Goal: Task Accomplishment & Management: Manage account settings

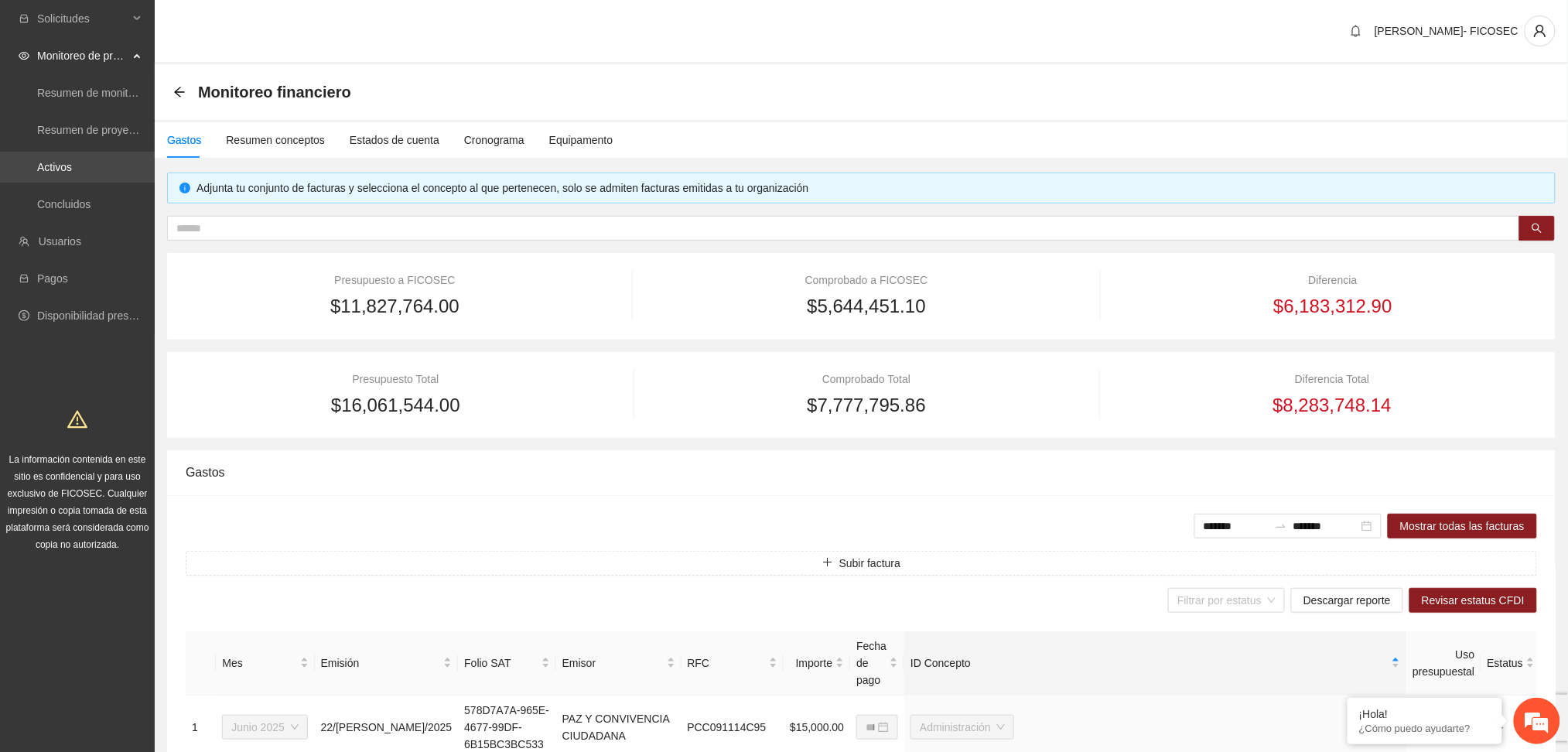
click at [48, 173] on link "Activos" at bounding box center [54, 167] width 35 height 12
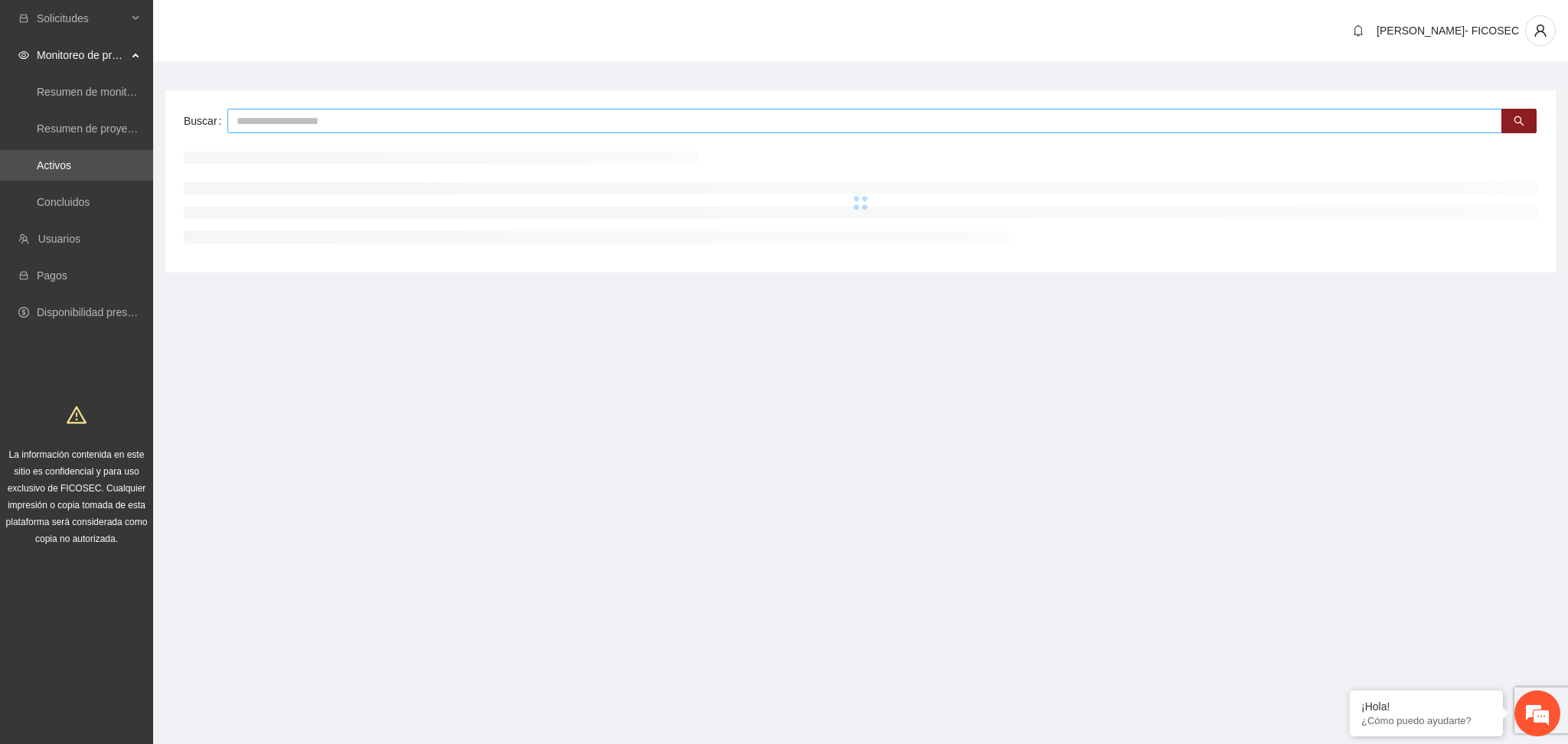
click at [314, 115] on input "text" at bounding box center [865, 121] width 1275 height 24
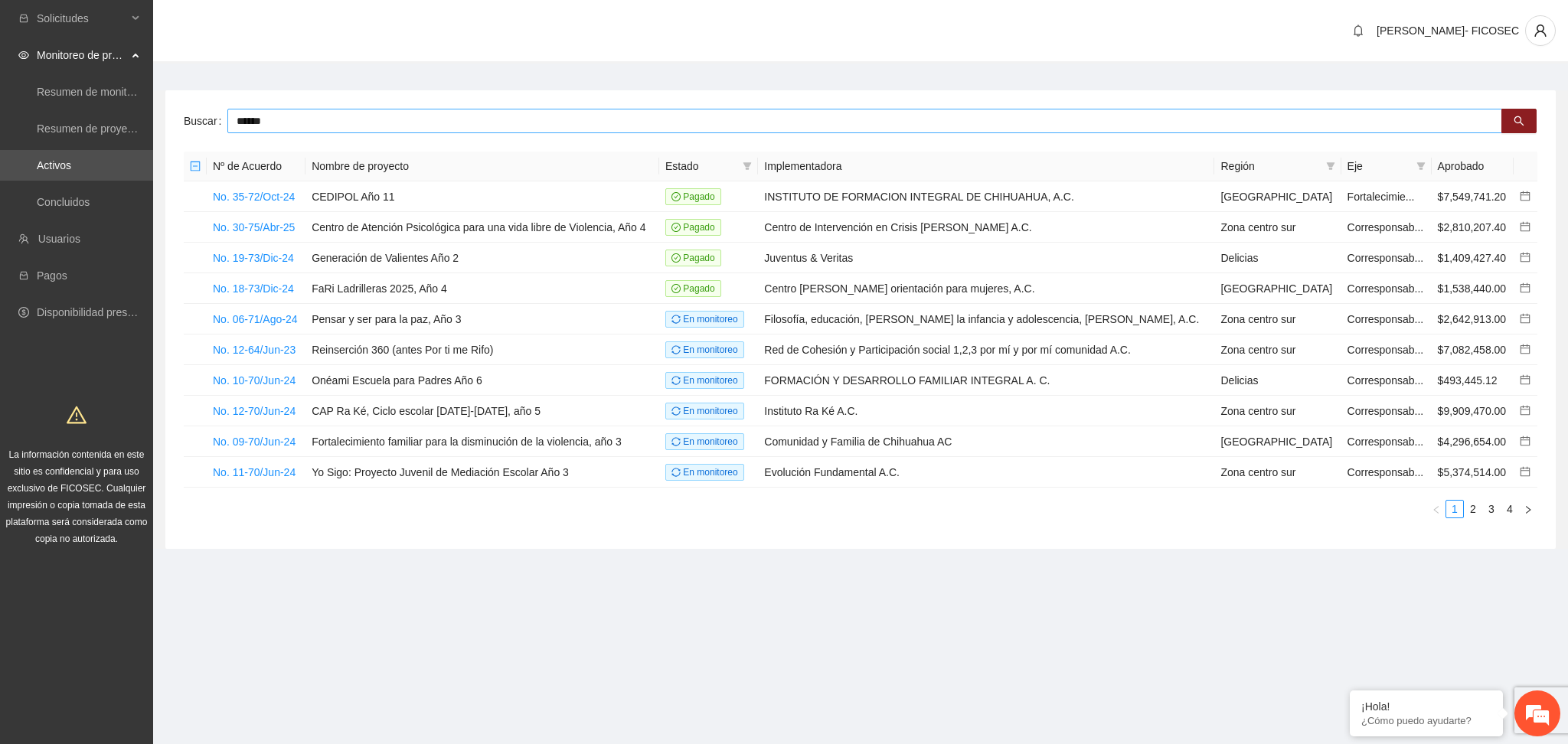
type input "******"
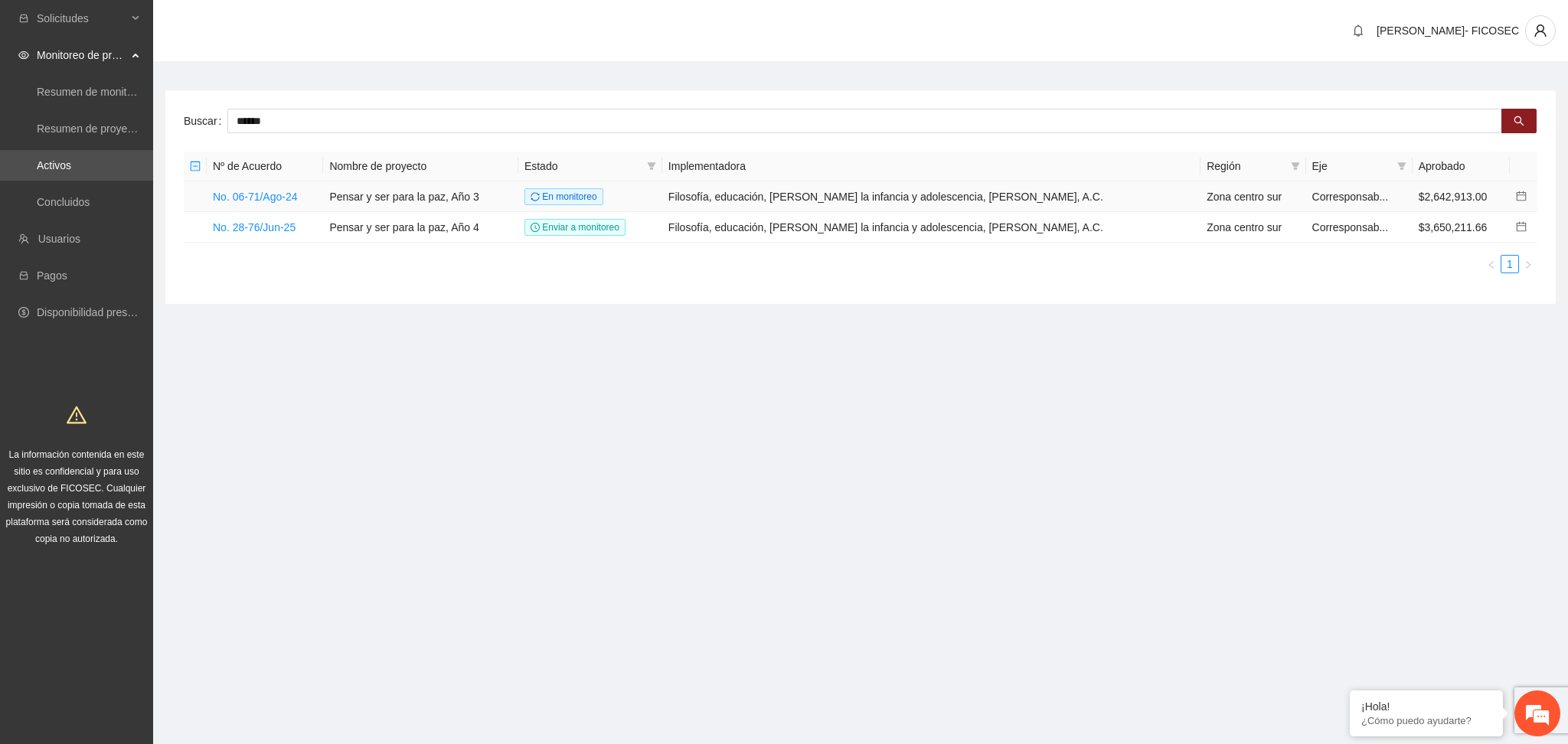
click at [273, 203] on td "No. 06-71/Ago-24" at bounding box center [265, 196] width 116 height 30
click at [270, 197] on link "No. 06-71/Ago-24" at bounding box center [256, 196] width 85 height 12
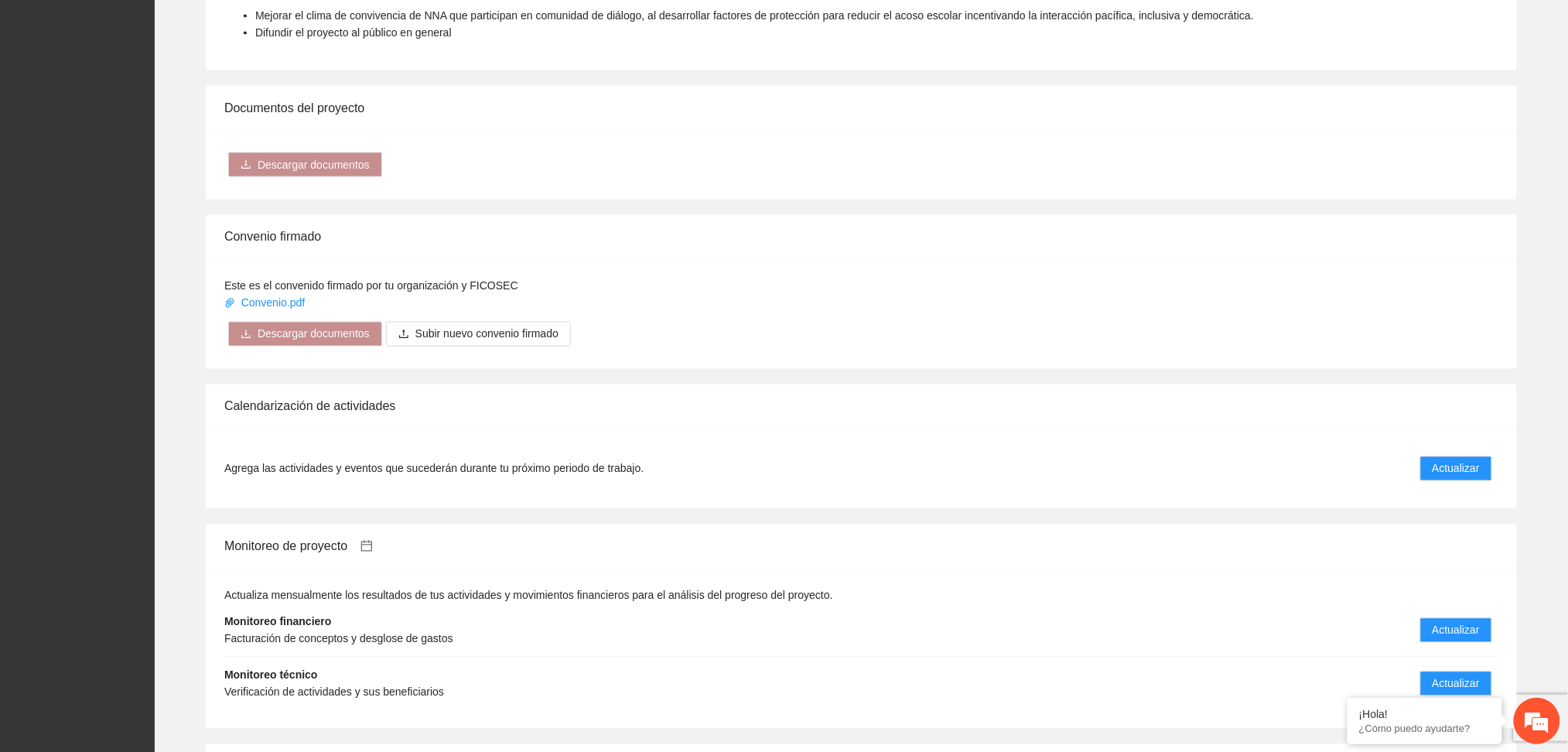
scroll to position [929, 0]
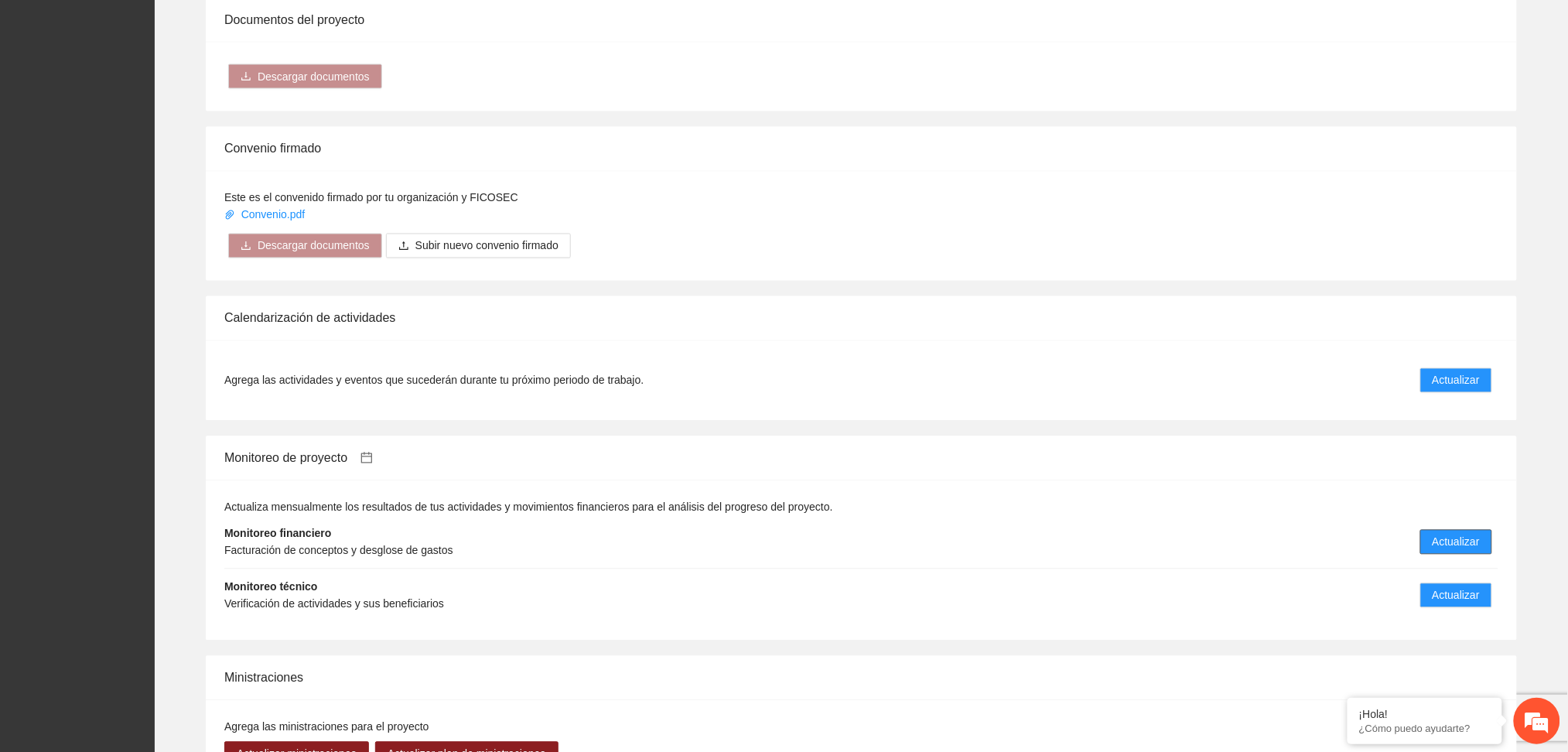
click at [1449, 544] on span "Actualizar" at bounding box center [1456, 542] width 47 height 17
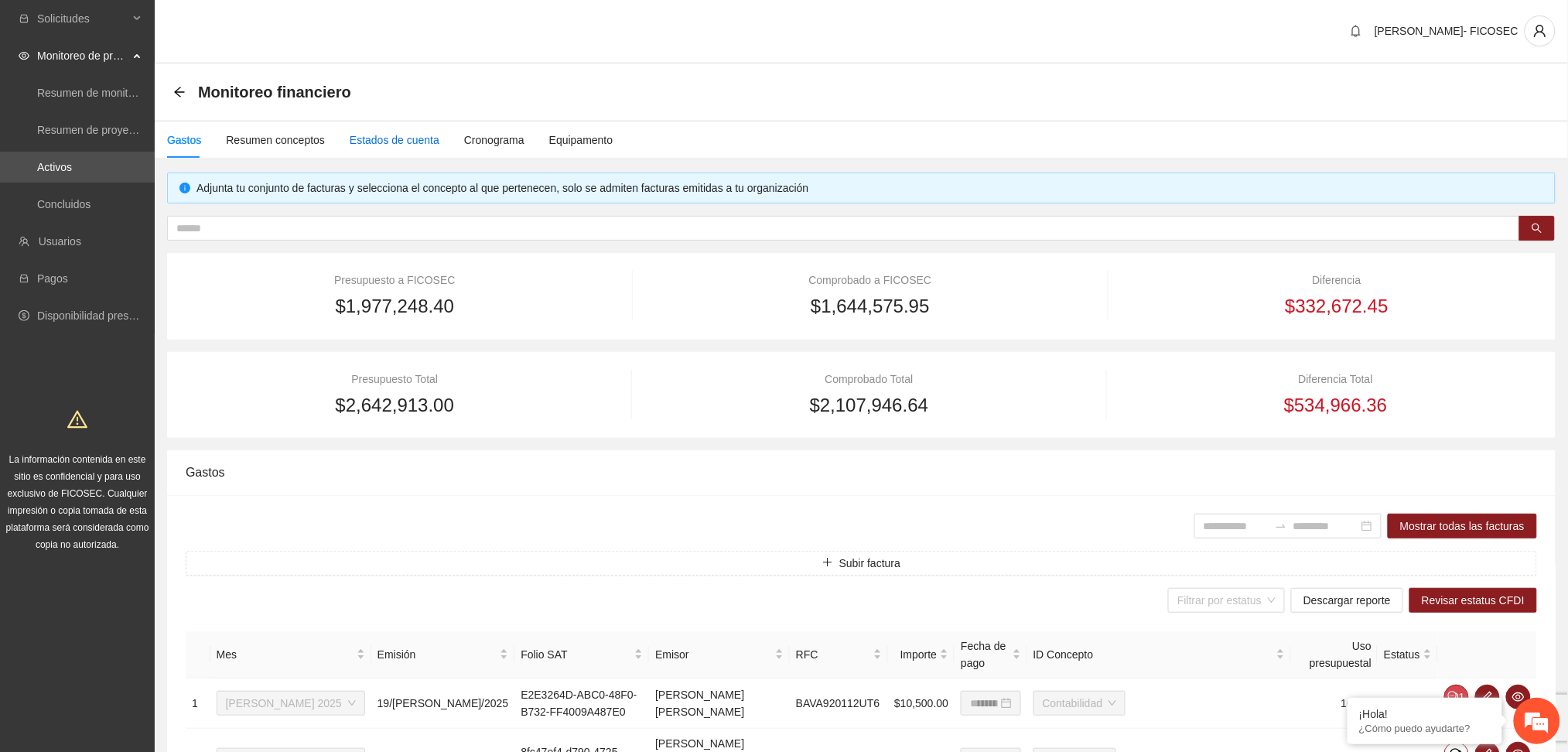
click at [389, 146] on div "Estados de cuenta" at bounding box center [394, 140] width 90 height 17
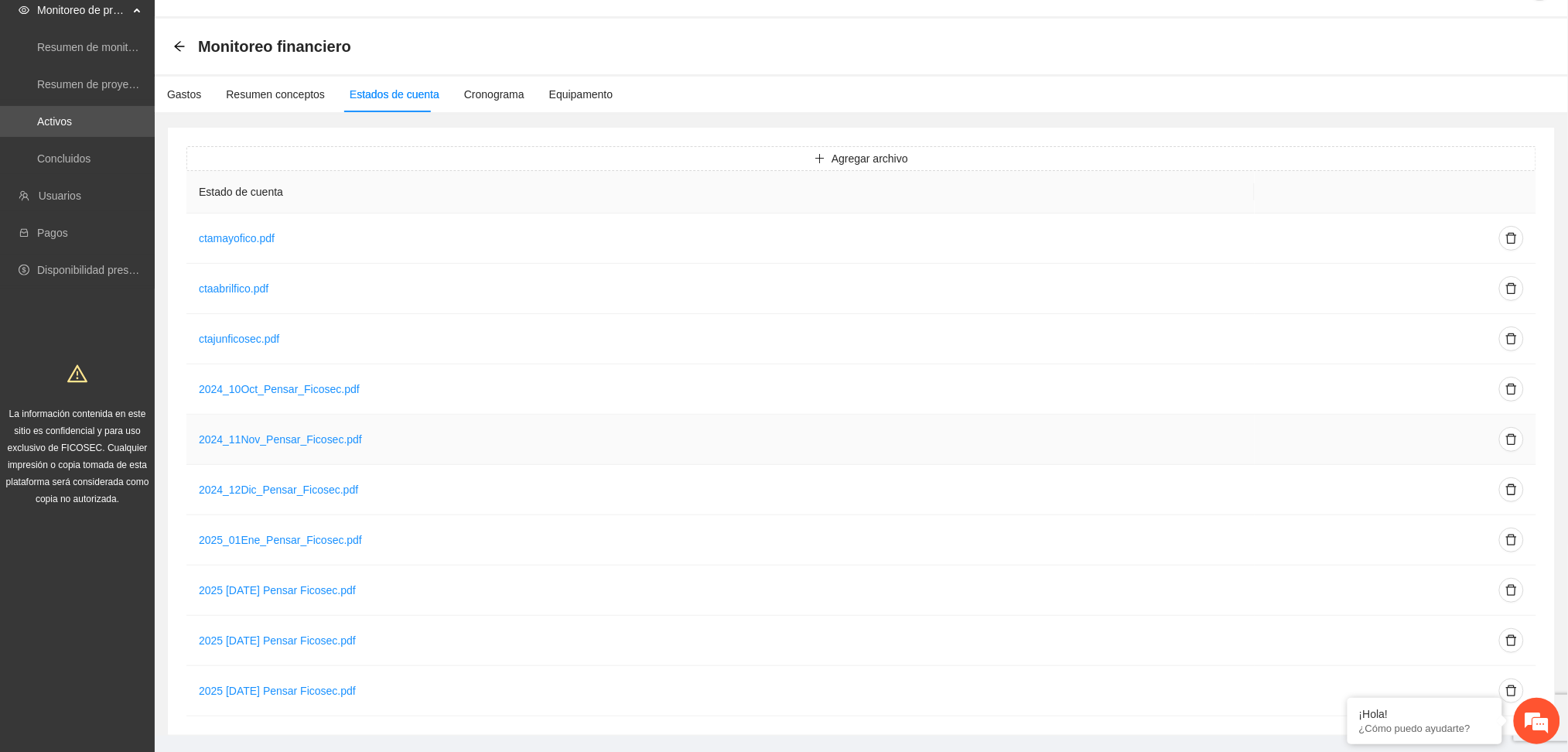
scroll to position [71, 0]
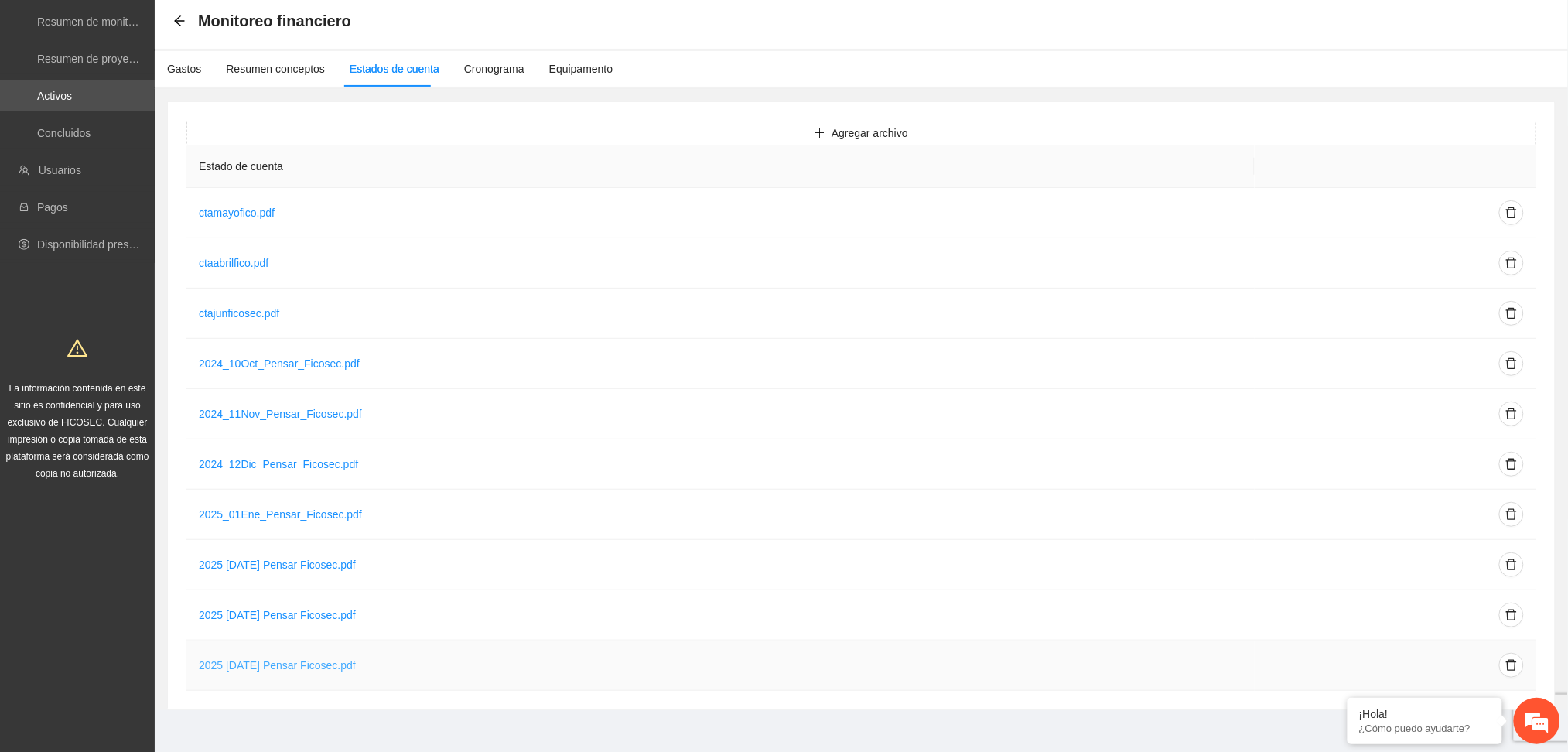
click at [270, 660] on link "2025 [DATE] Pensar Ficosec.pdf" at bounding box center [277, 666] width 157 height 12
click at [191, 61] on div "Gastos" at bounding box center [183, 69] width 34 height 17
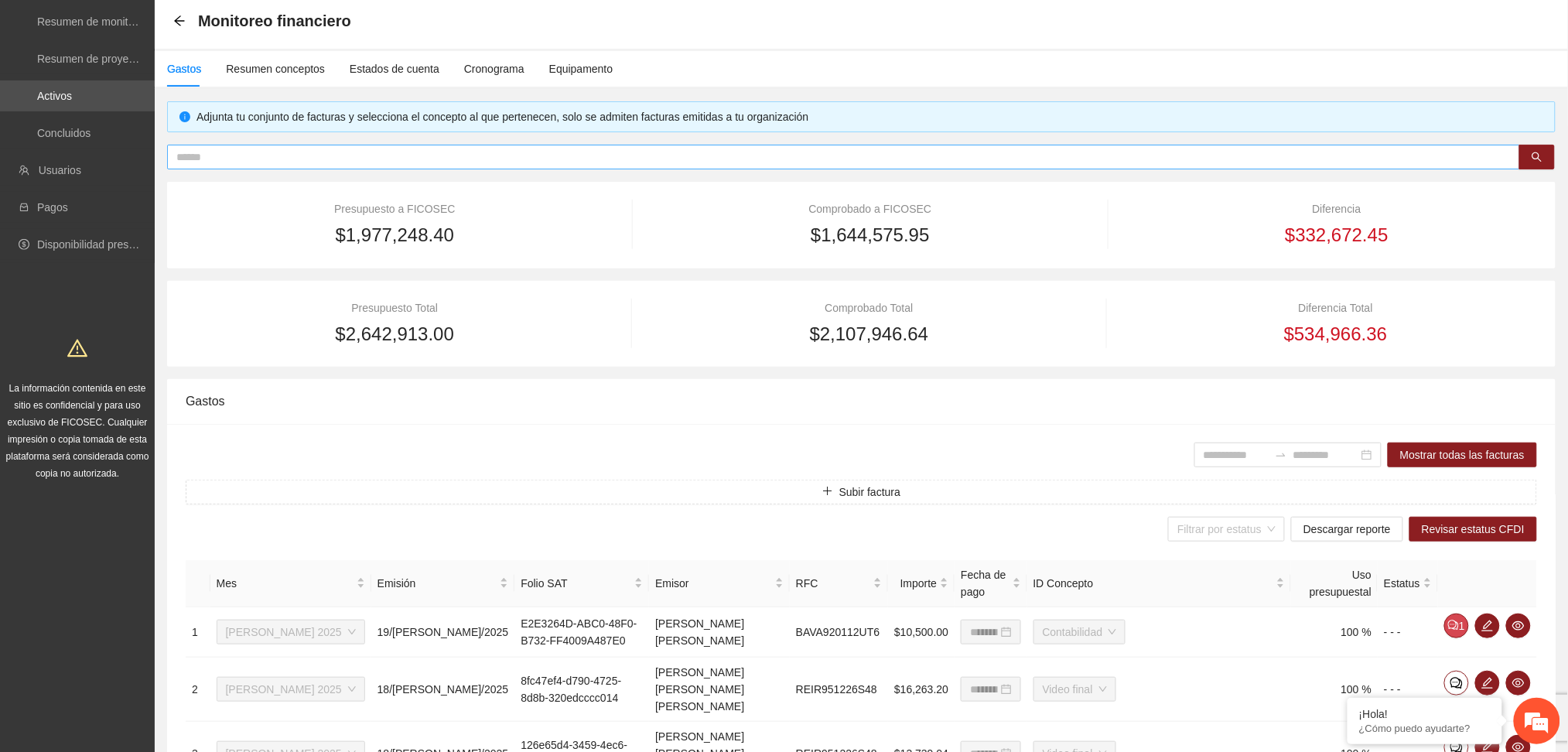
click at [301, 155] on input "text" at bounding box center [838, 156] width 1322 height 17
paste input "**********"
type input "**********"
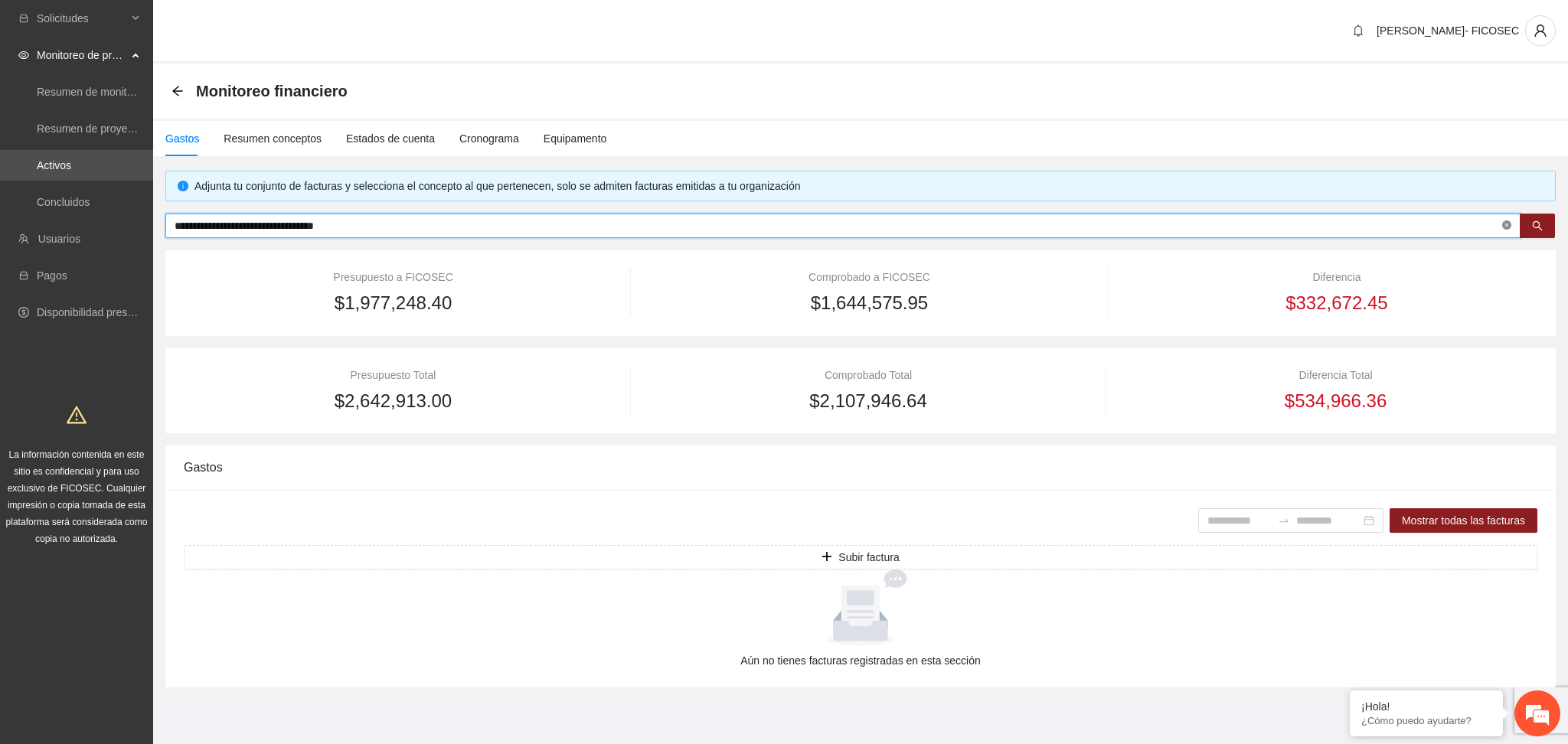
click at [1507, 221] on icon "close-circle" at bounding box center [1506, 225] width 10 height 10
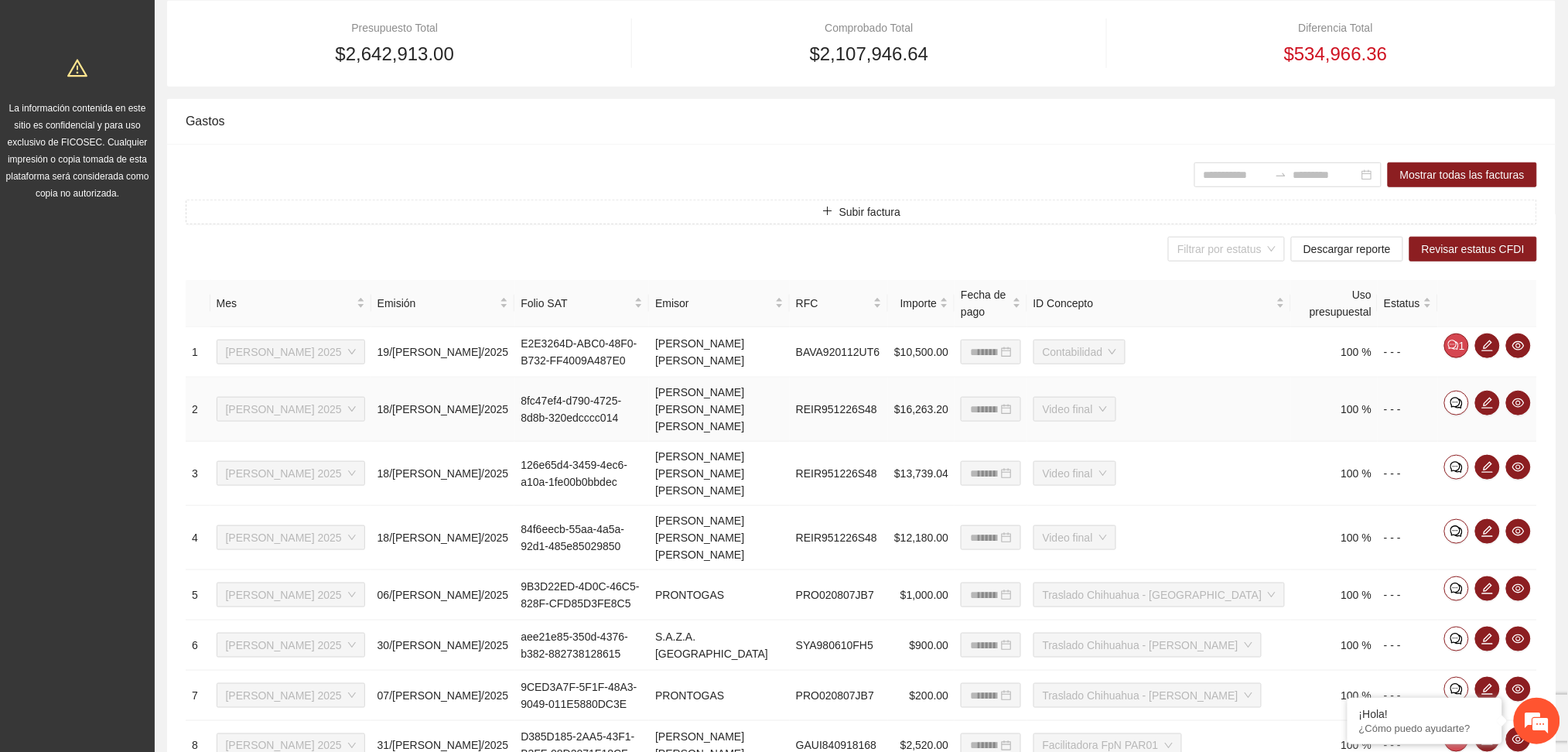
scroll to position [413, 0]
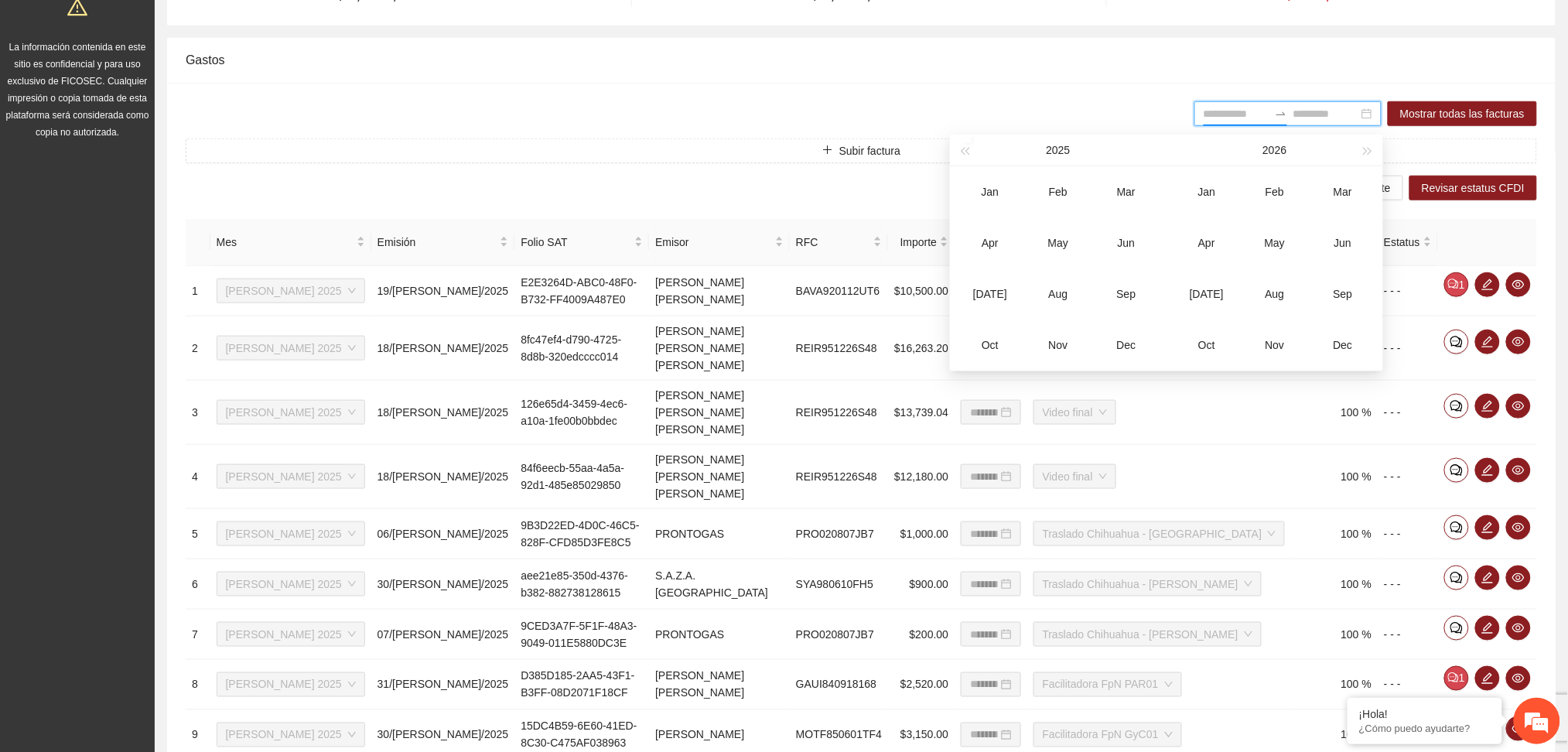
click at [1221, 111] on input at bounding box center [1236, 113] width 65 height 17
click at [1130, 242] on div "Jun" at bounding box center [1126, 242] width 47 height 18
type input "*******"
click at [997, 287] on div "[DATE]" at bounding box center [989, 293] width 47 height 18
type input "*******"
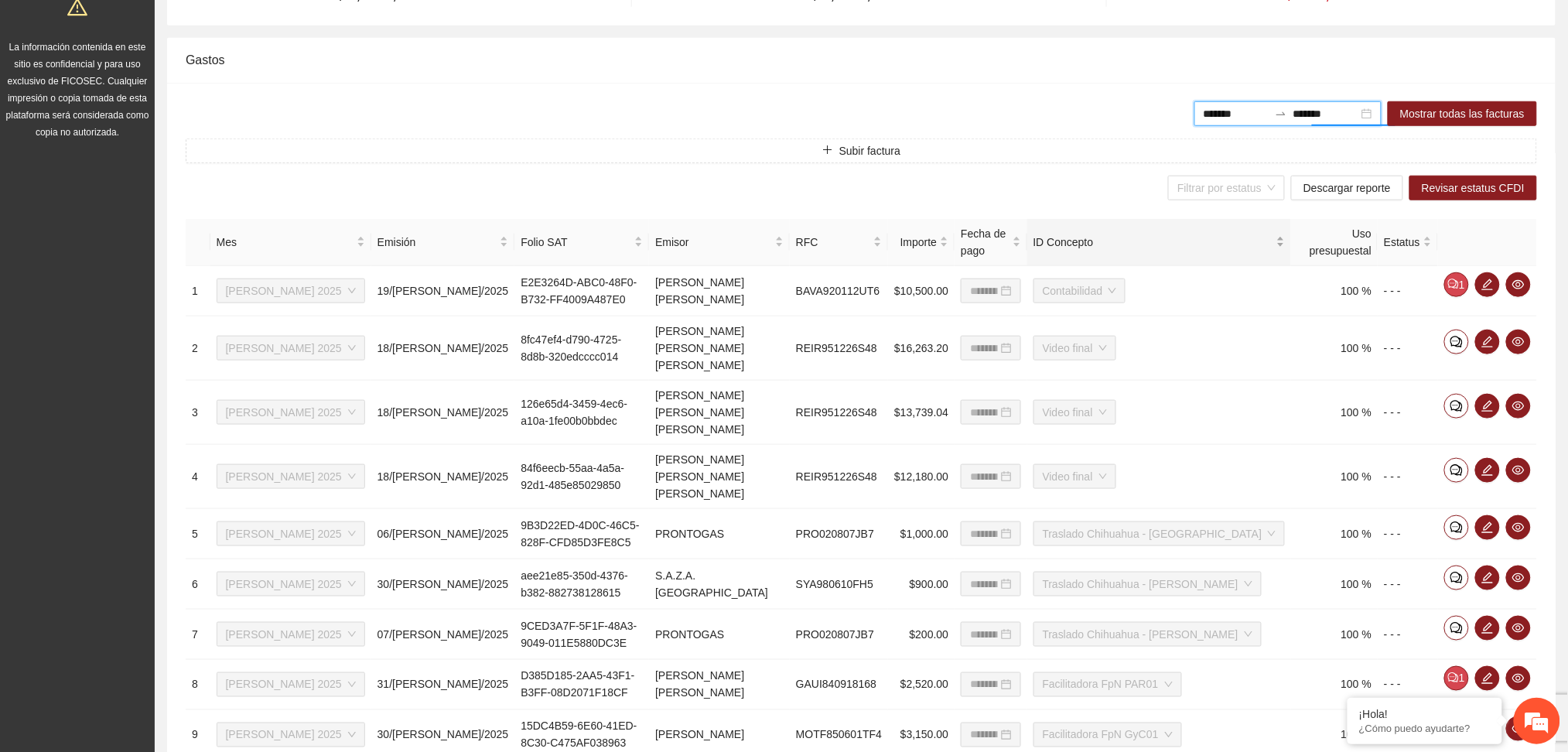
click at [1254, 236] on div "ID Concepto" at bounding box center [1159, 242] width 252 height 17
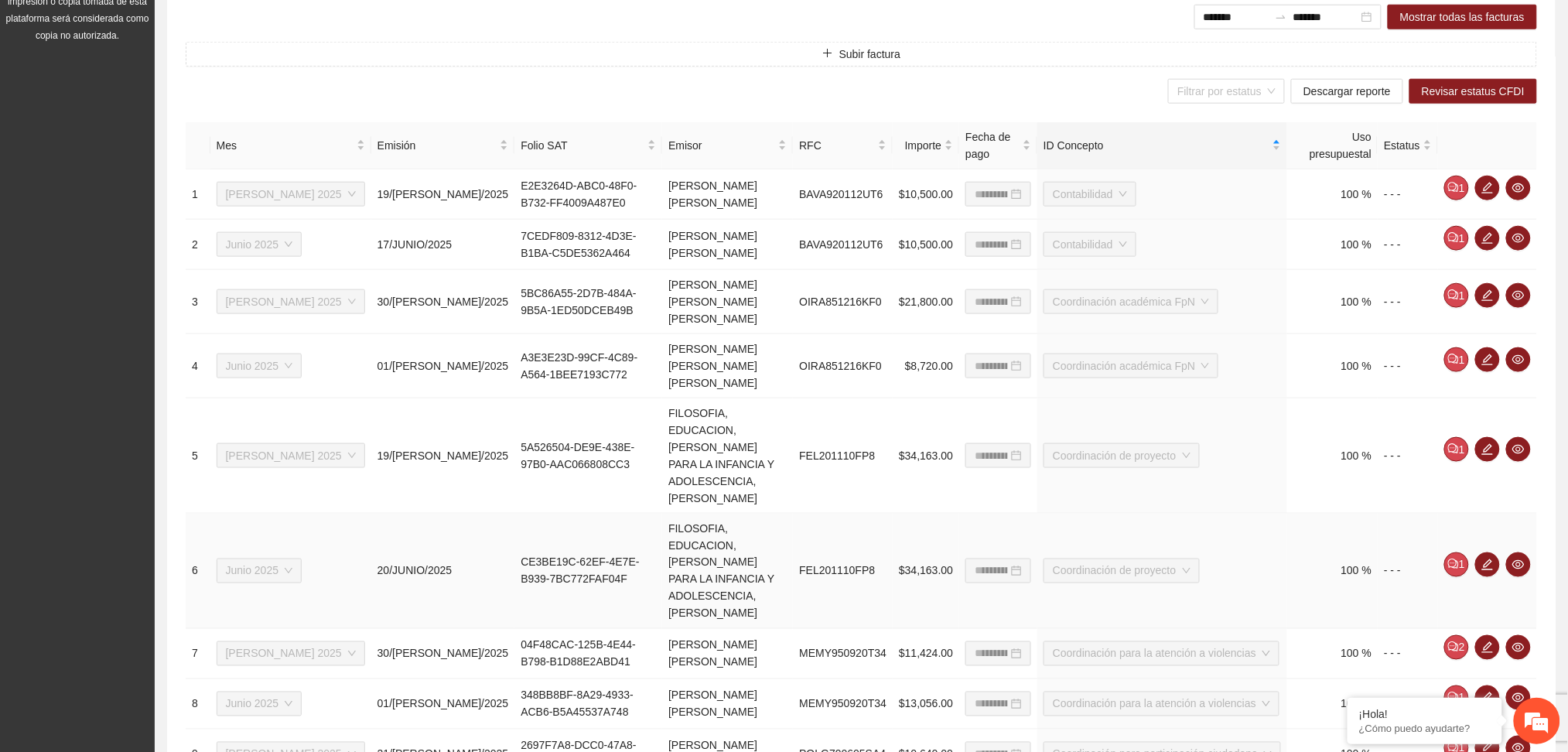
scroll to position [590, 0]
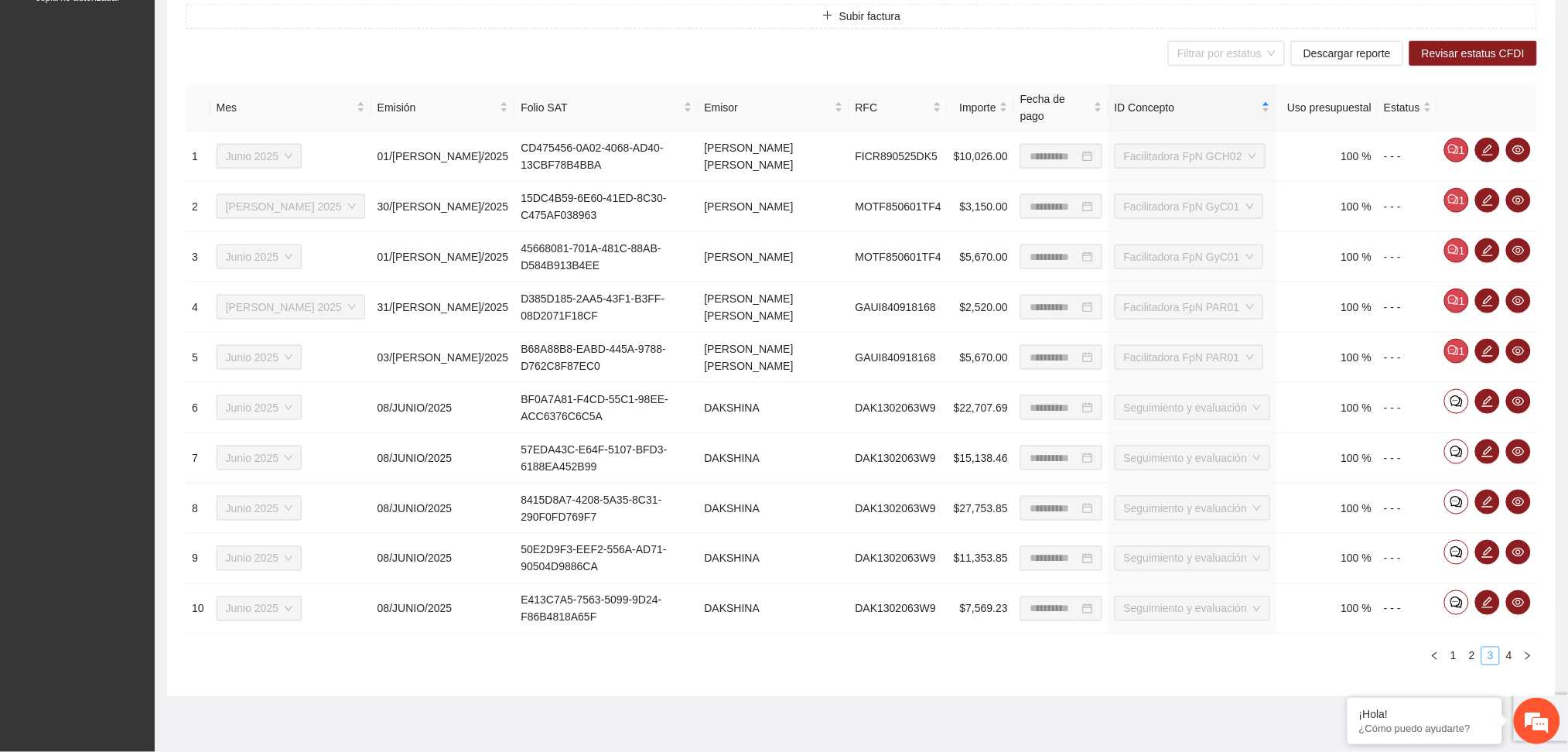
scroll to position [529, 0]
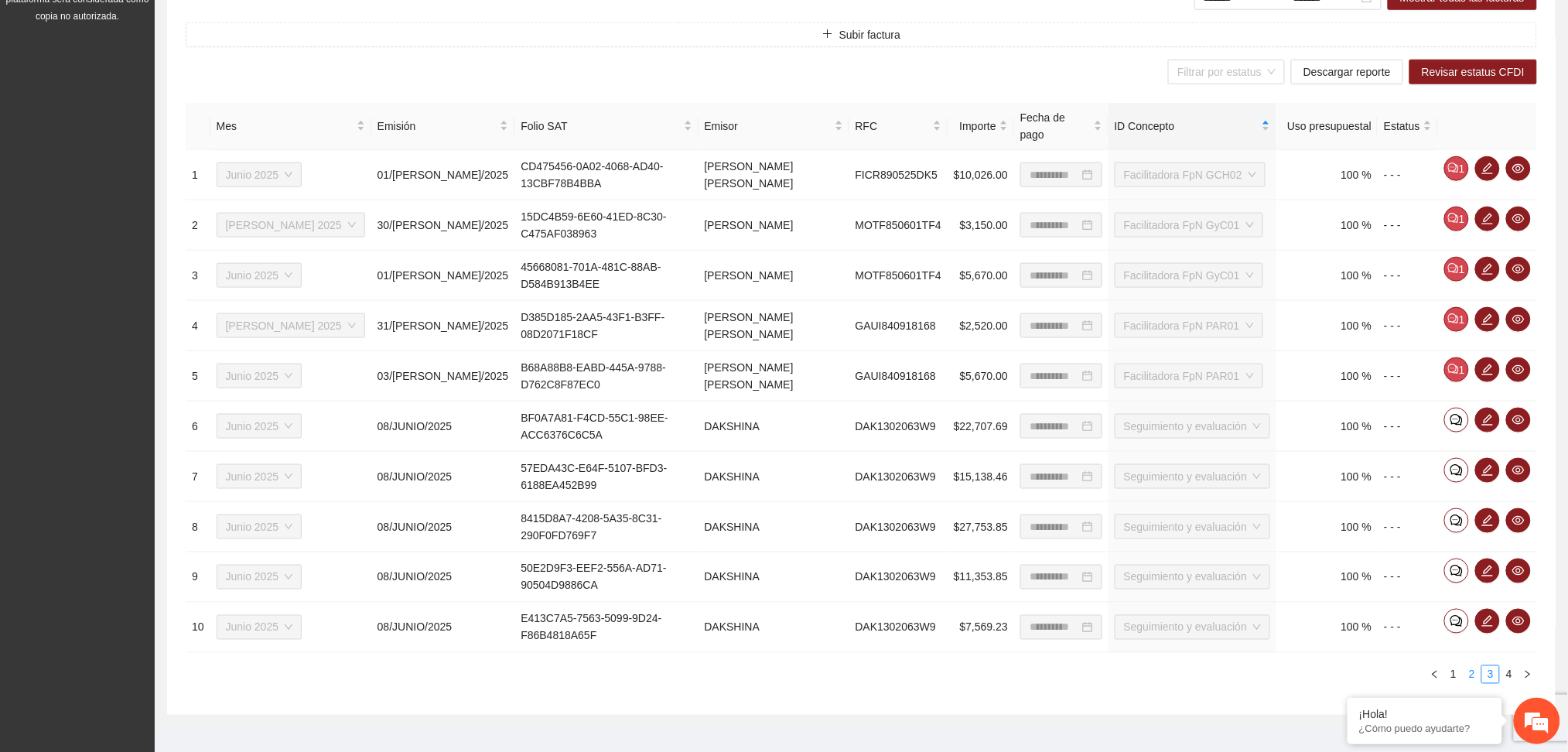
click at [1474, 666] on link "2" at bounding box center [1471, 674] width 17 height 17
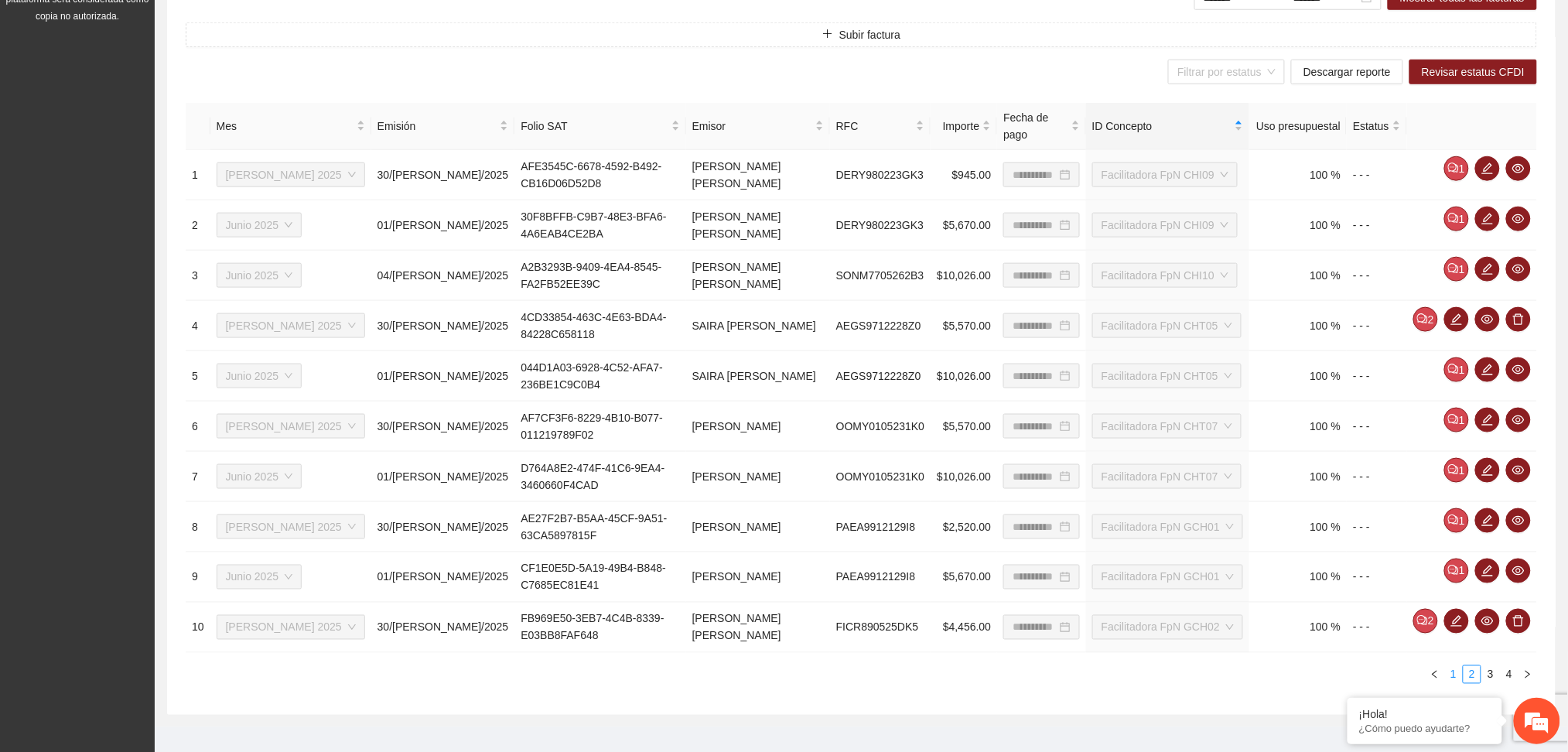
click at [1456, 666] on link "1" at bounding box center [1453, 674] width 17 height 17
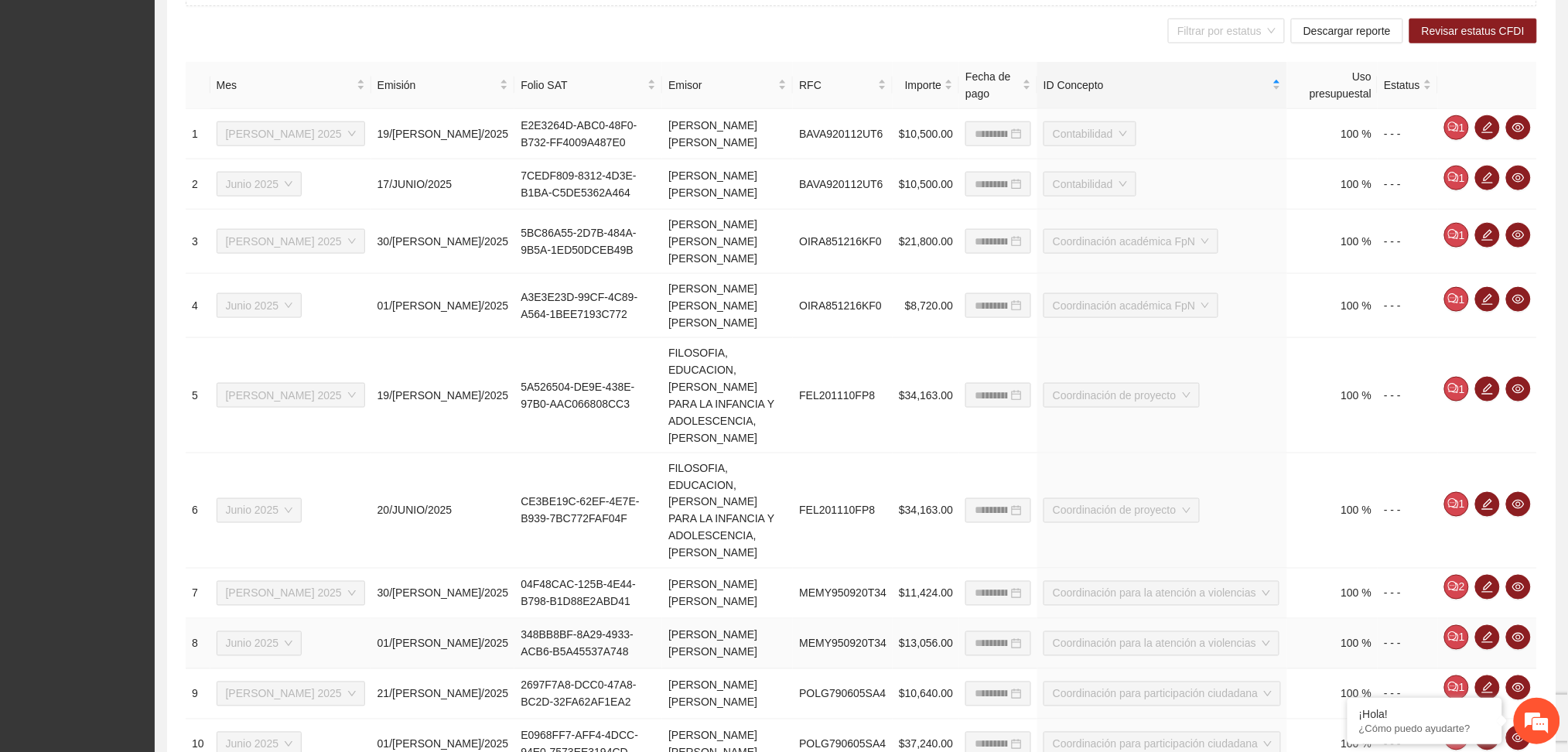
scroll to position [590, 0]
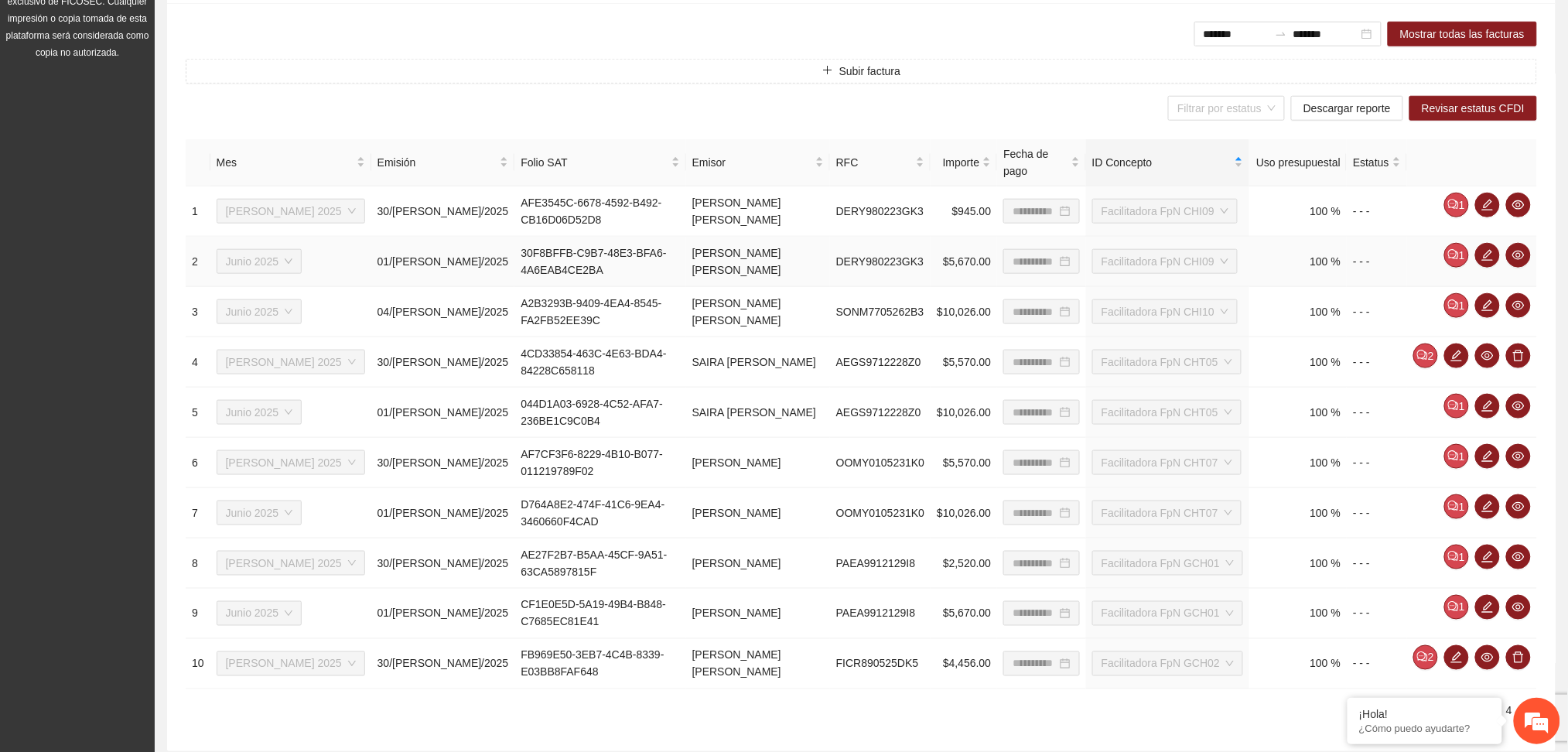
scroll to position [529, 0]
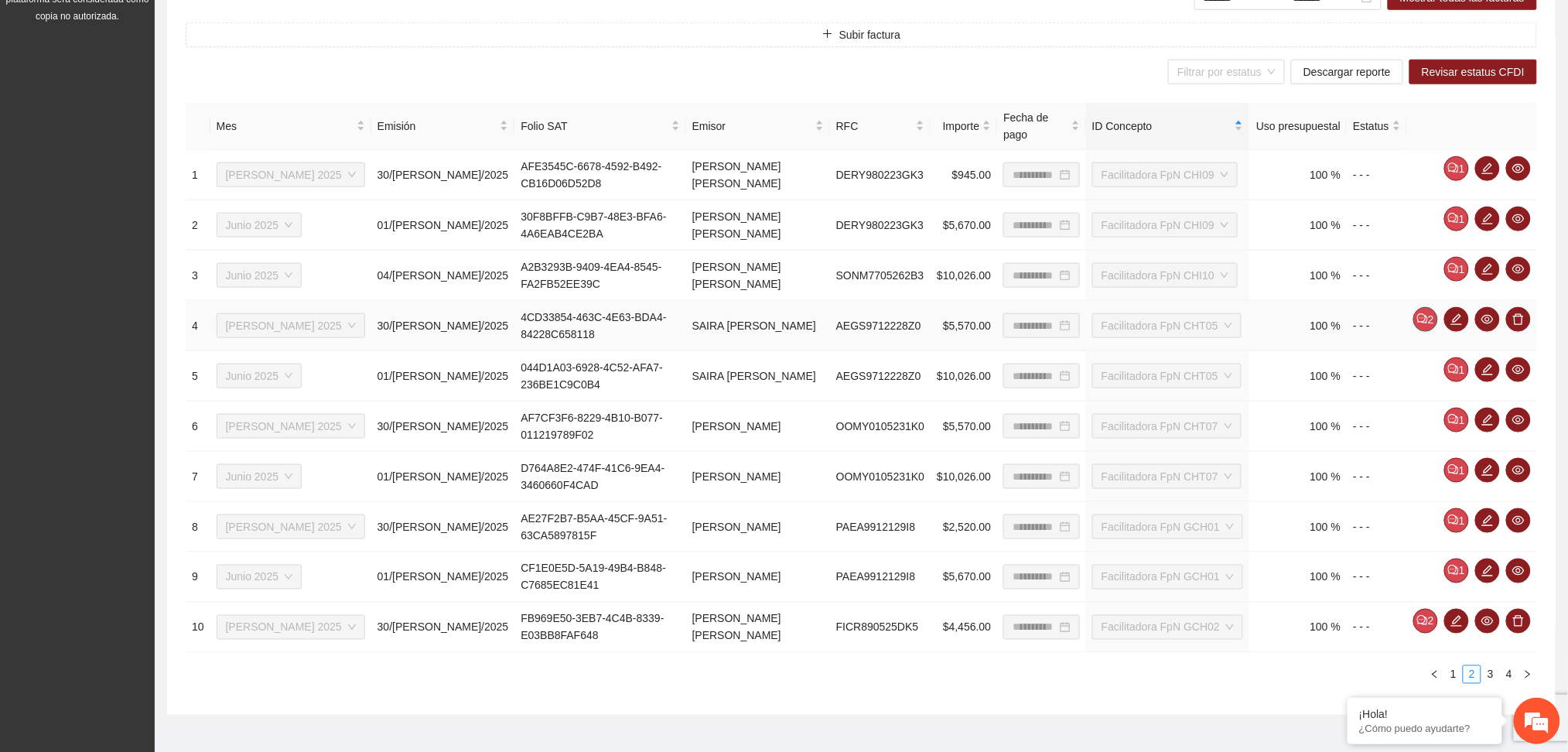
click at [1426, 314] on icon "comment" at bounding box center [1422, 319] width 11 height 11
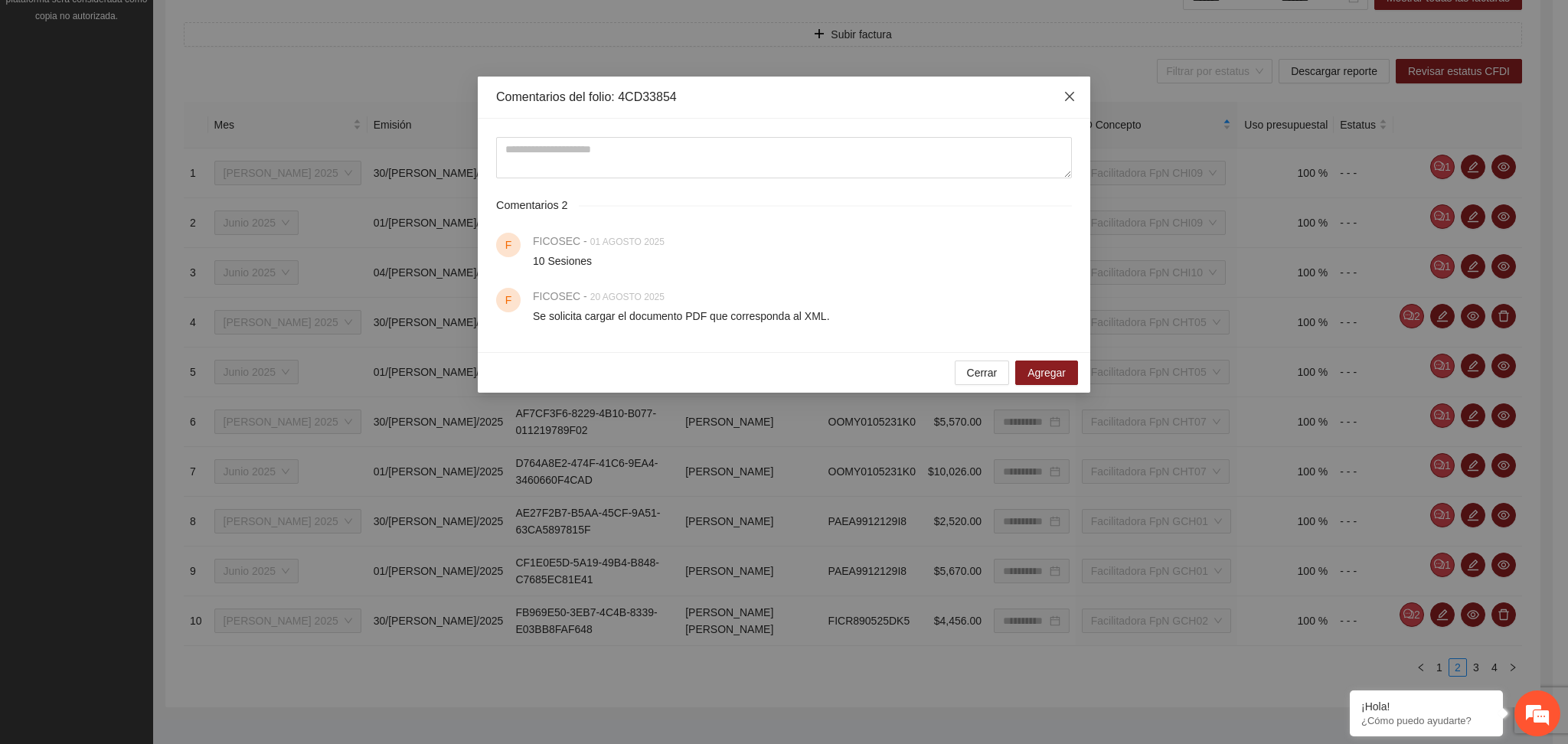
click at [1064, 99] on icon "close" at bounding box center [1070, 96] width 12 height 12
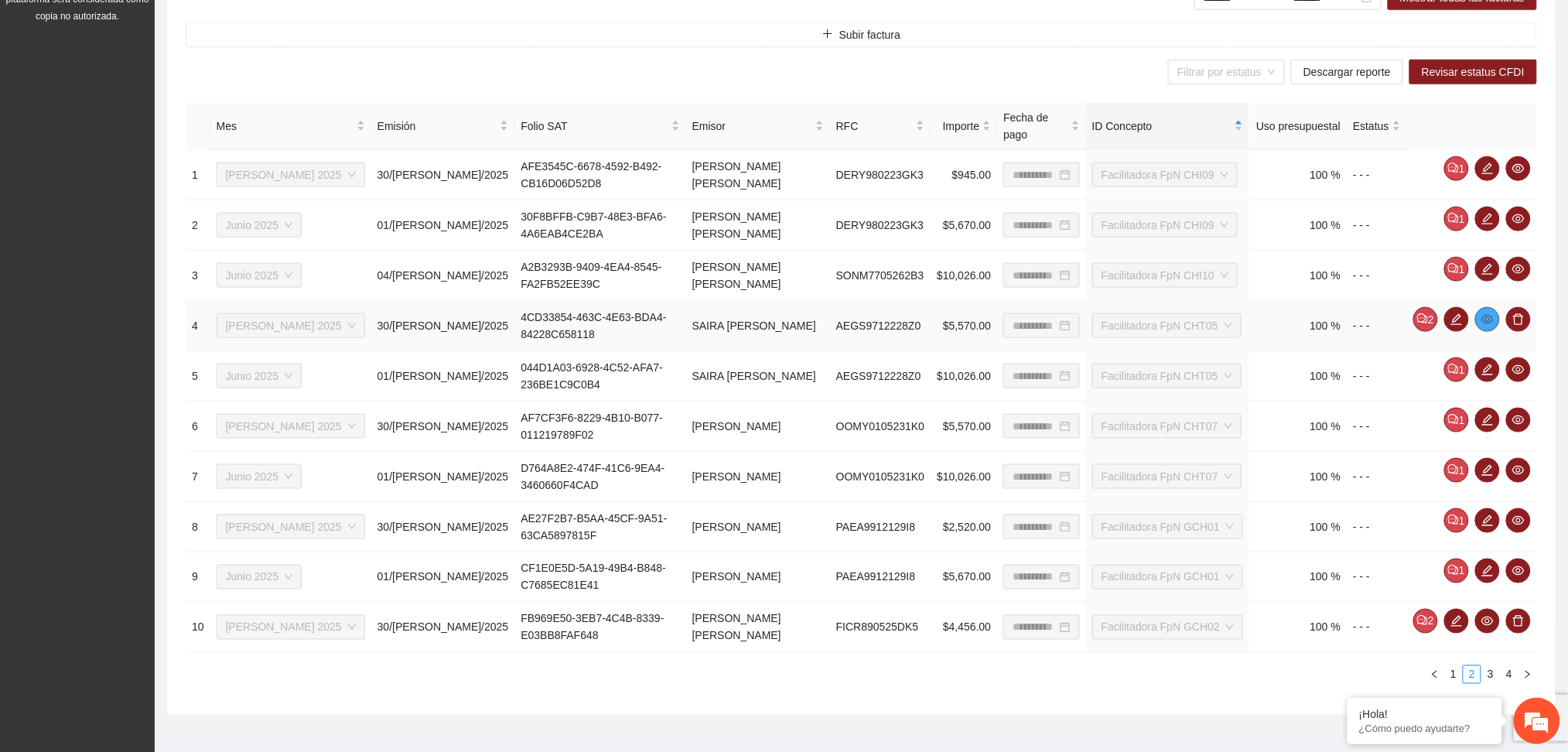
click at [1491, 315] on icon "eye" at bounding box center [1487, 320] width 12 height 10
drag, startPoint x: 397, startPoint y: 305, endPoint x: 609, endPoint y: 307, distance: 212.0
click at [609, 307] on td "4CD33854-463C-4E63-BDA4-84228C658118" at bounding box center [600, 326] width 171 height 50
copy td "4CD33854-463C-4E63-BDA4-84228C658118"
click at [1456, 307] on button "button" at bounding box center [1457, 320] width 25 height 25
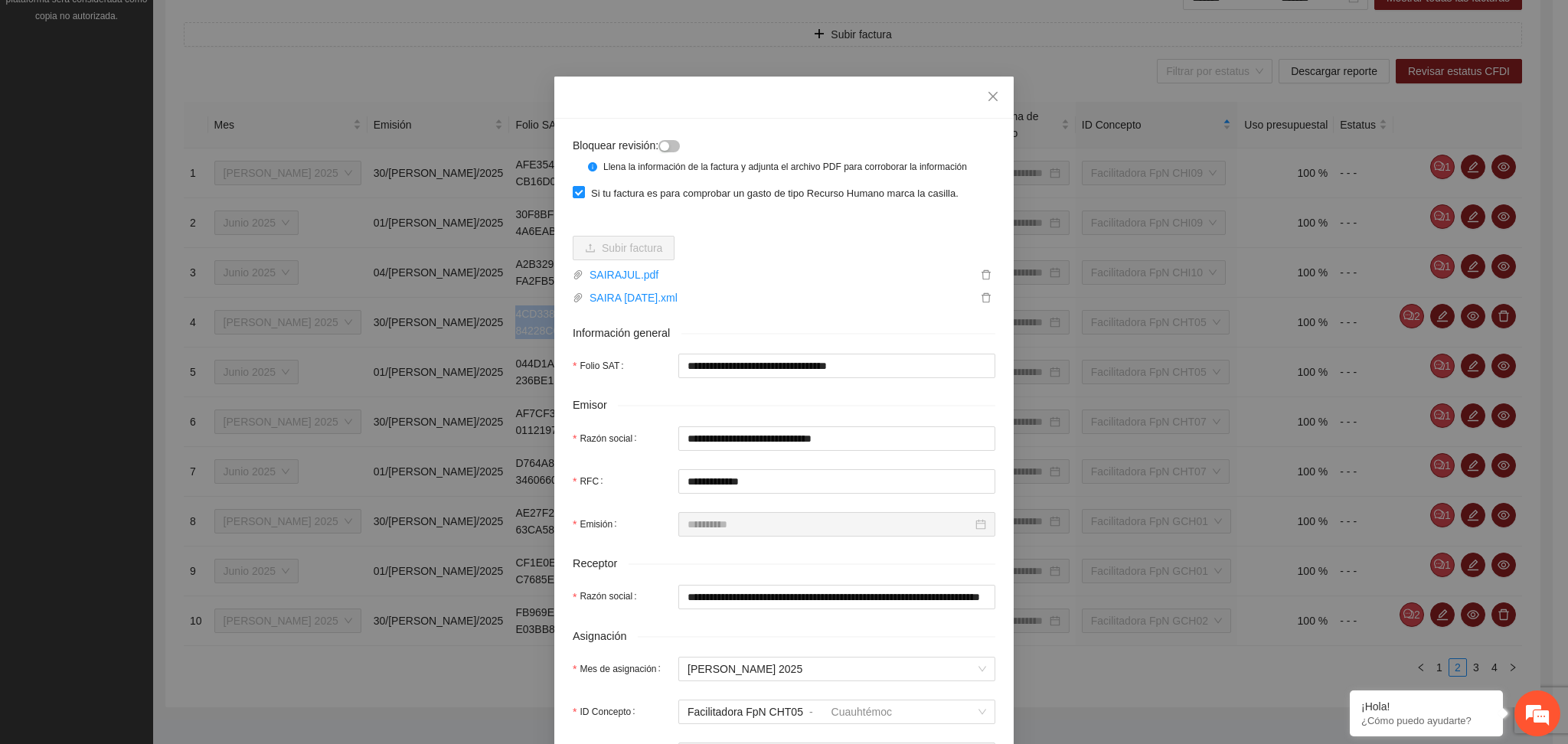
click at [669, 149] on button "button" at bounding box center [669, 146] width 22 height 12
click at [803, 132] on div "**********" at bounding box center [784, 674] width 460 height 1112
click at [987, 101] on icon "close" at bounding box center [993, 96] width 12 height 12
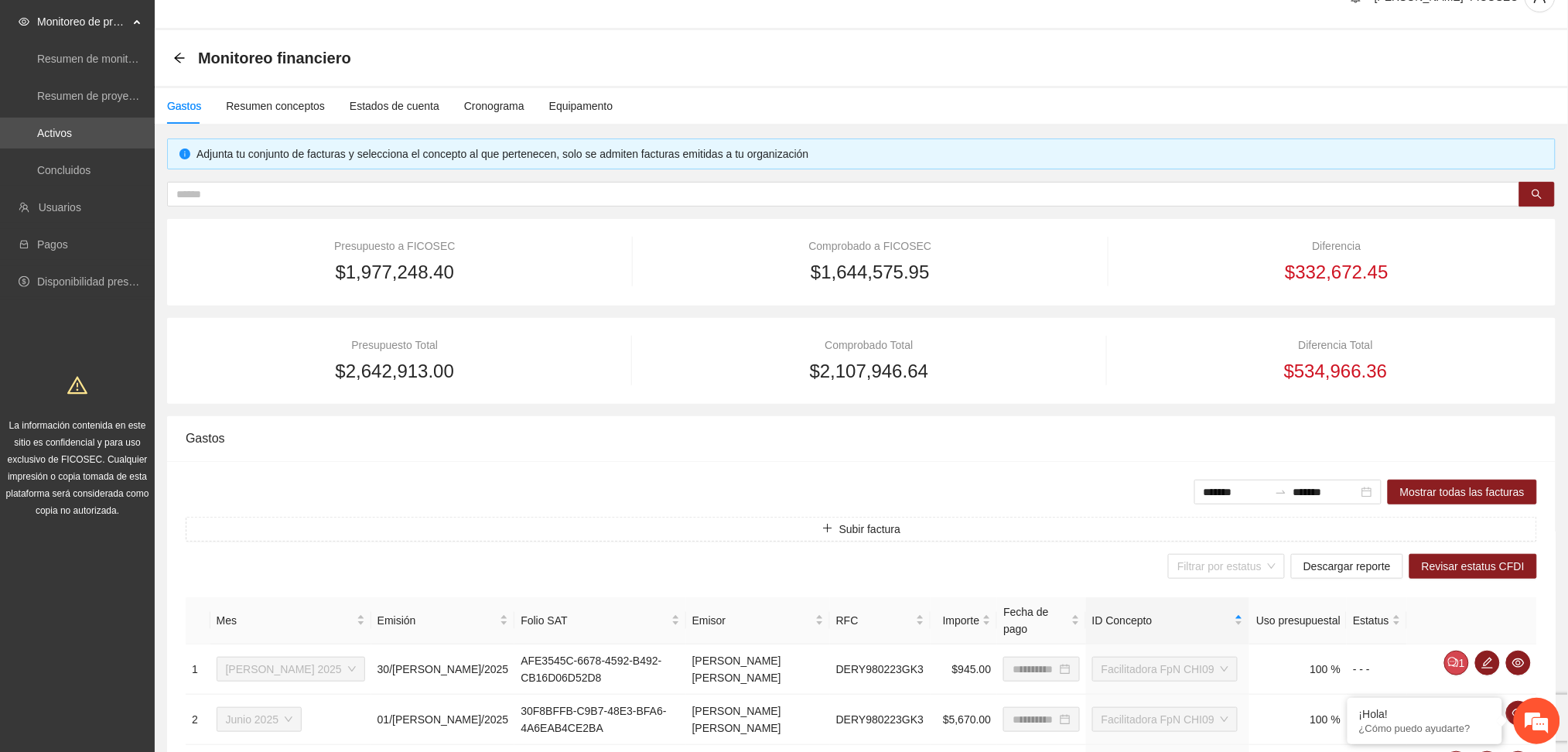
scroll to position [13, 0]
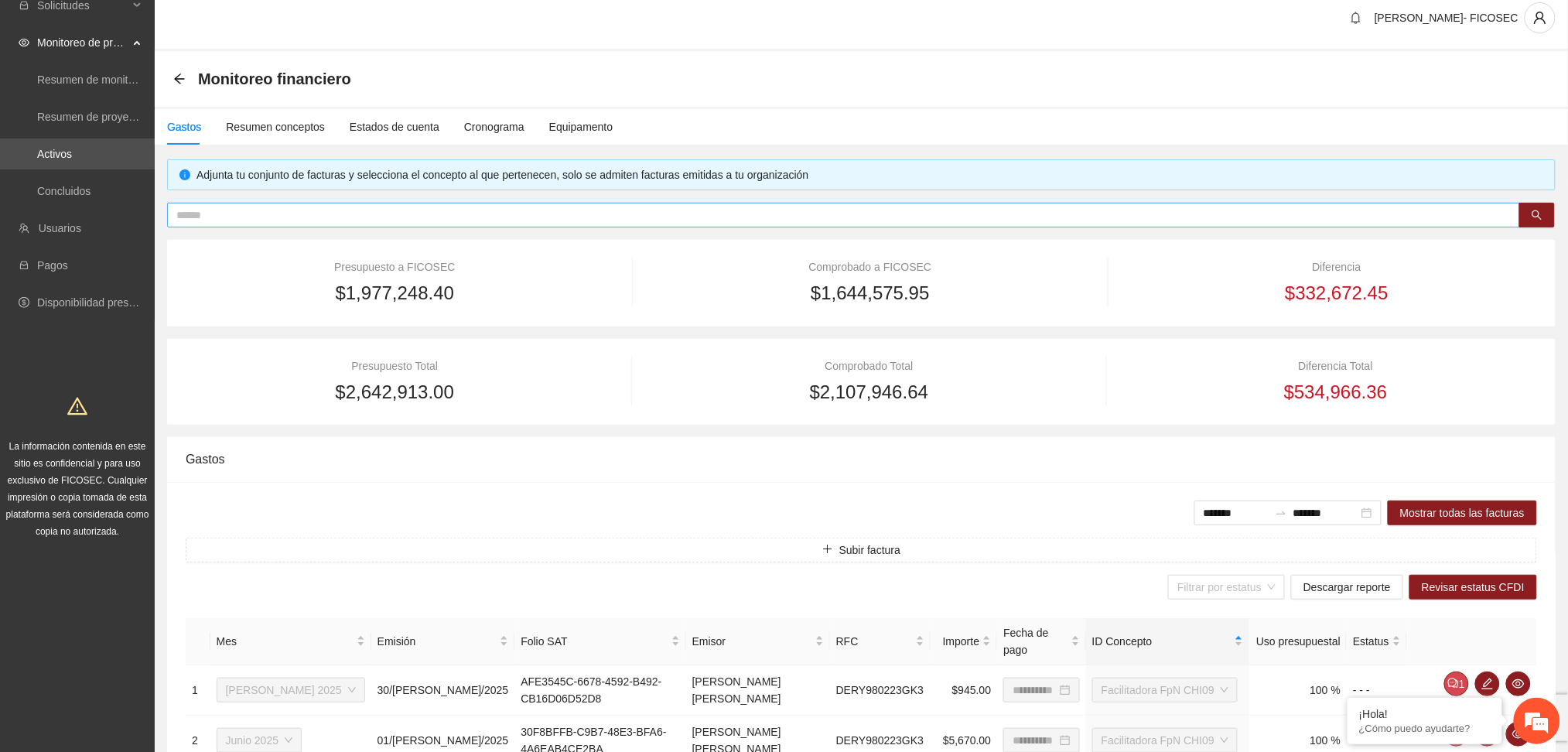
click at [432, 213] on input "text" at bounding box center [838, 214] width 1322 height 17
click at [435, 213] on input "text" at bounding box center [838, 214] width 1322 height 17
paste input "**********"
type input "**********"
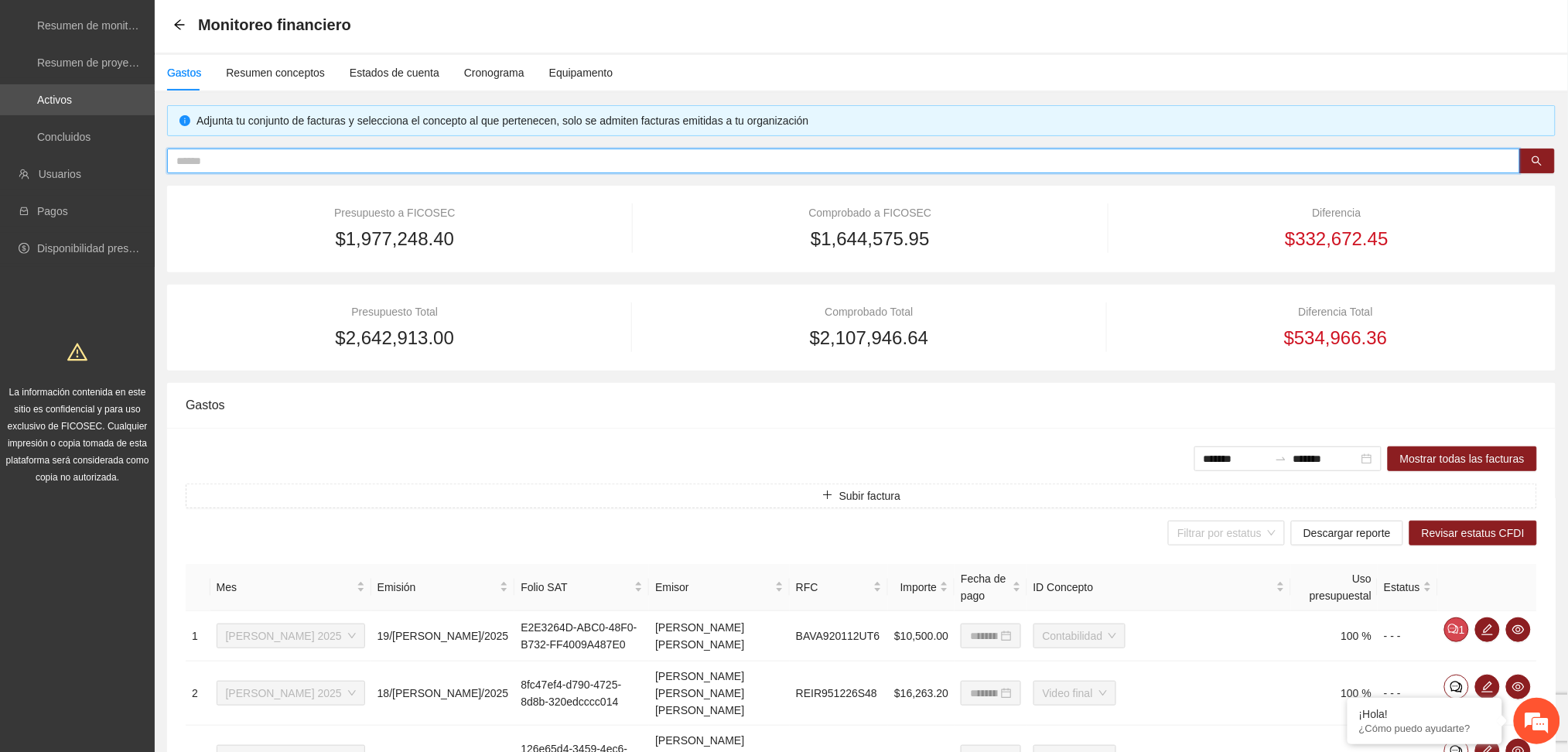
scroll to position [529, 0]
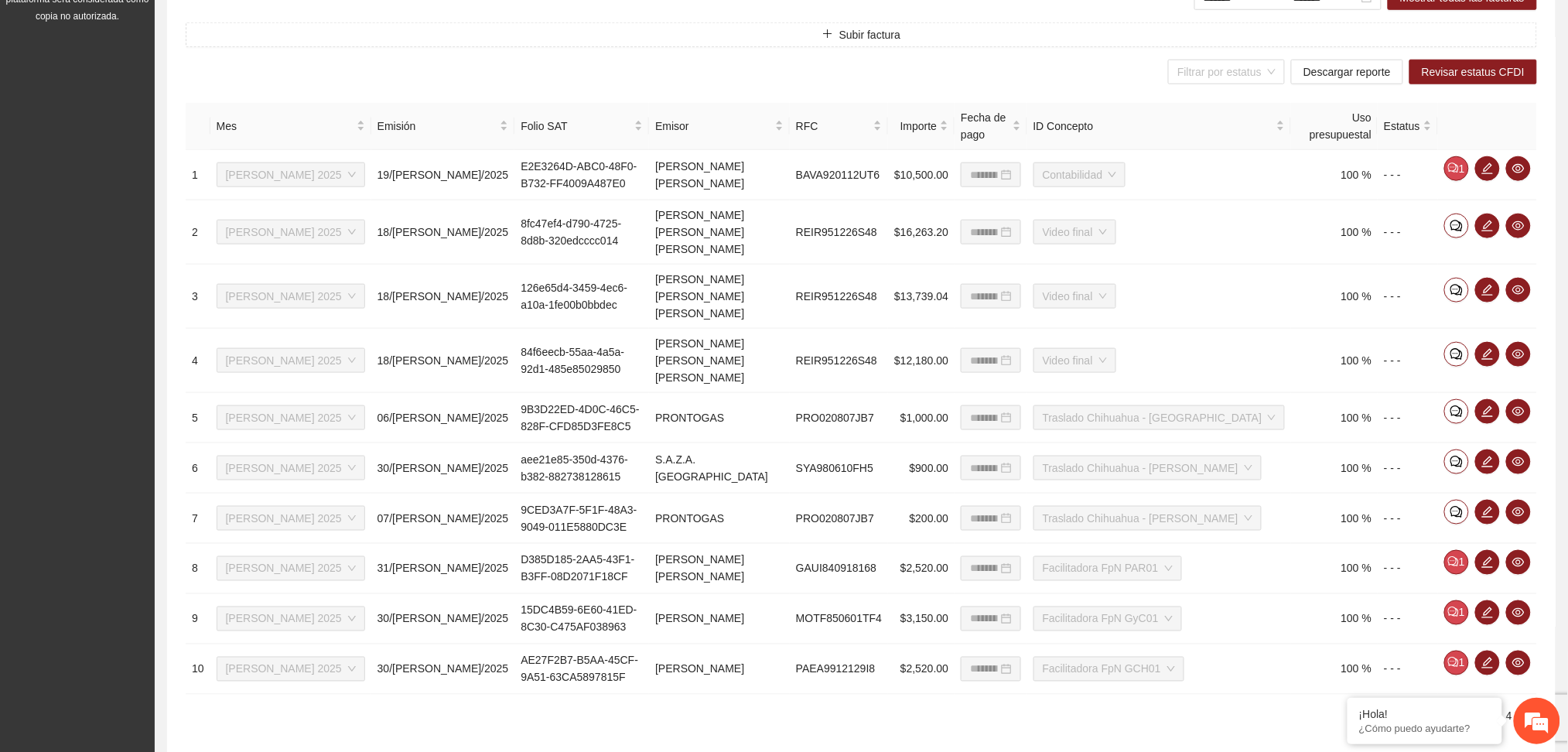
click at [1471, 708] on link "2" at bounding box center [1471, 716] width 17 height 17
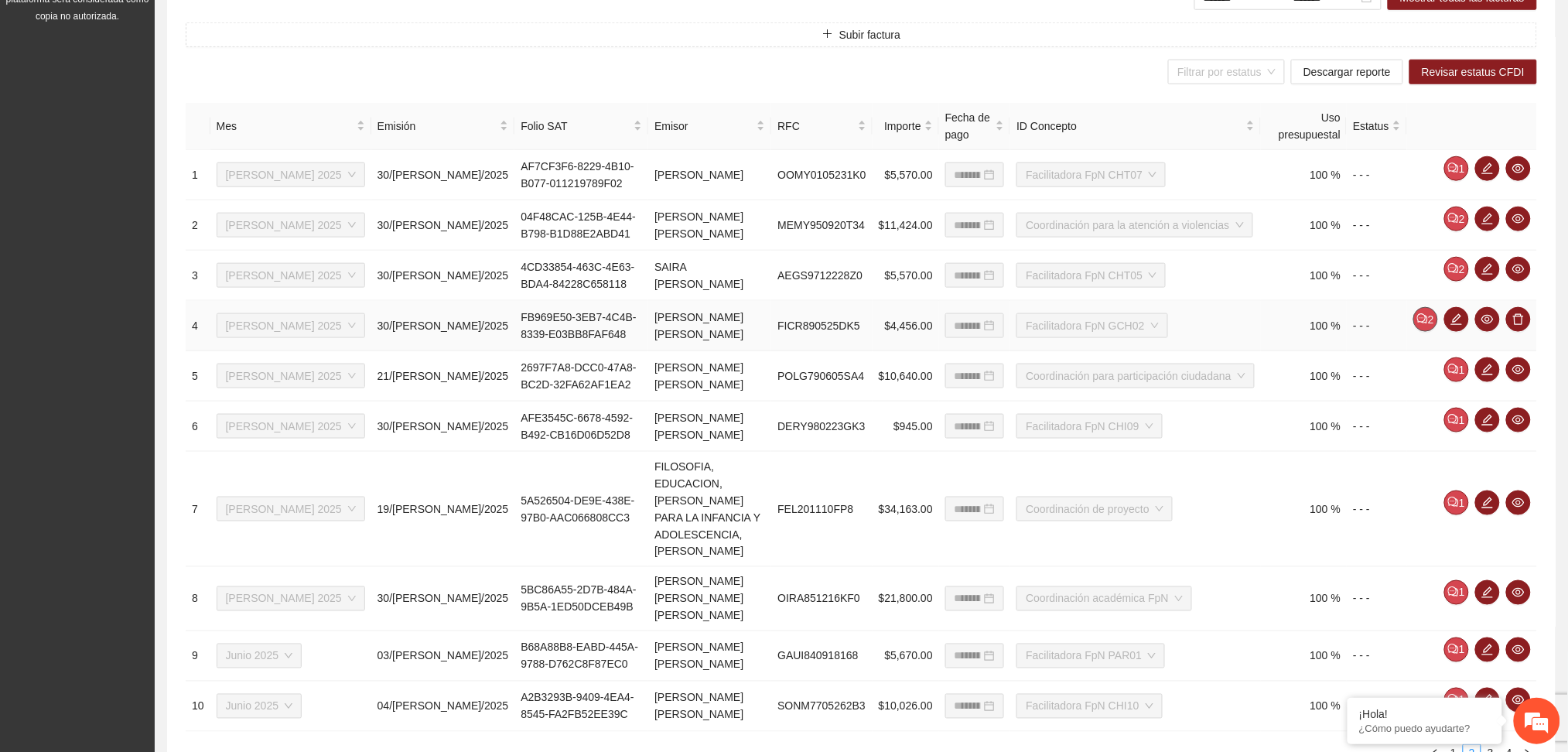
click at [1428, 314] on icon "comment" at bounding box center [1422, 319] width 11 height 11
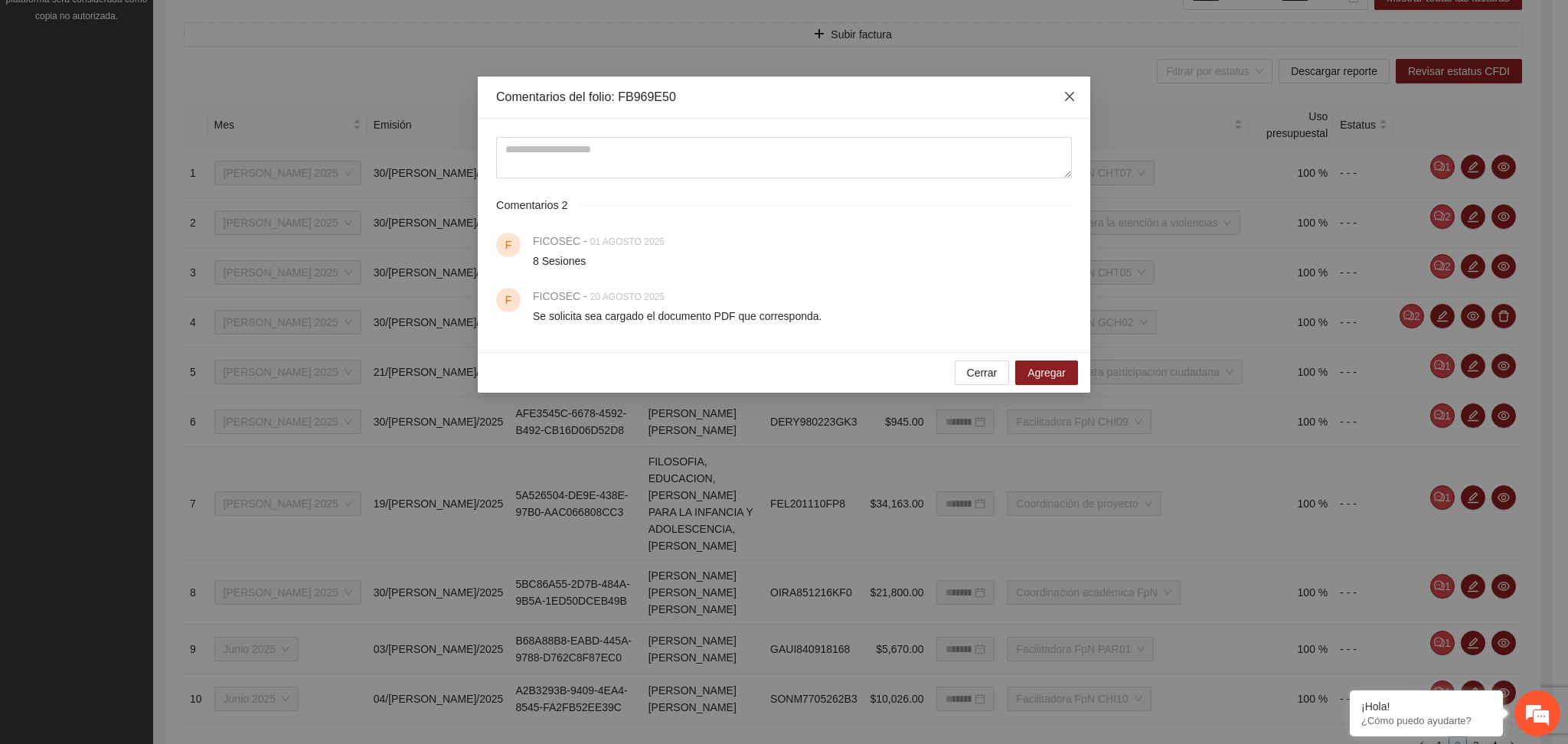
click at [1064, 93] on icon "close" at bounding box center [1070, 96] width 12 height 12
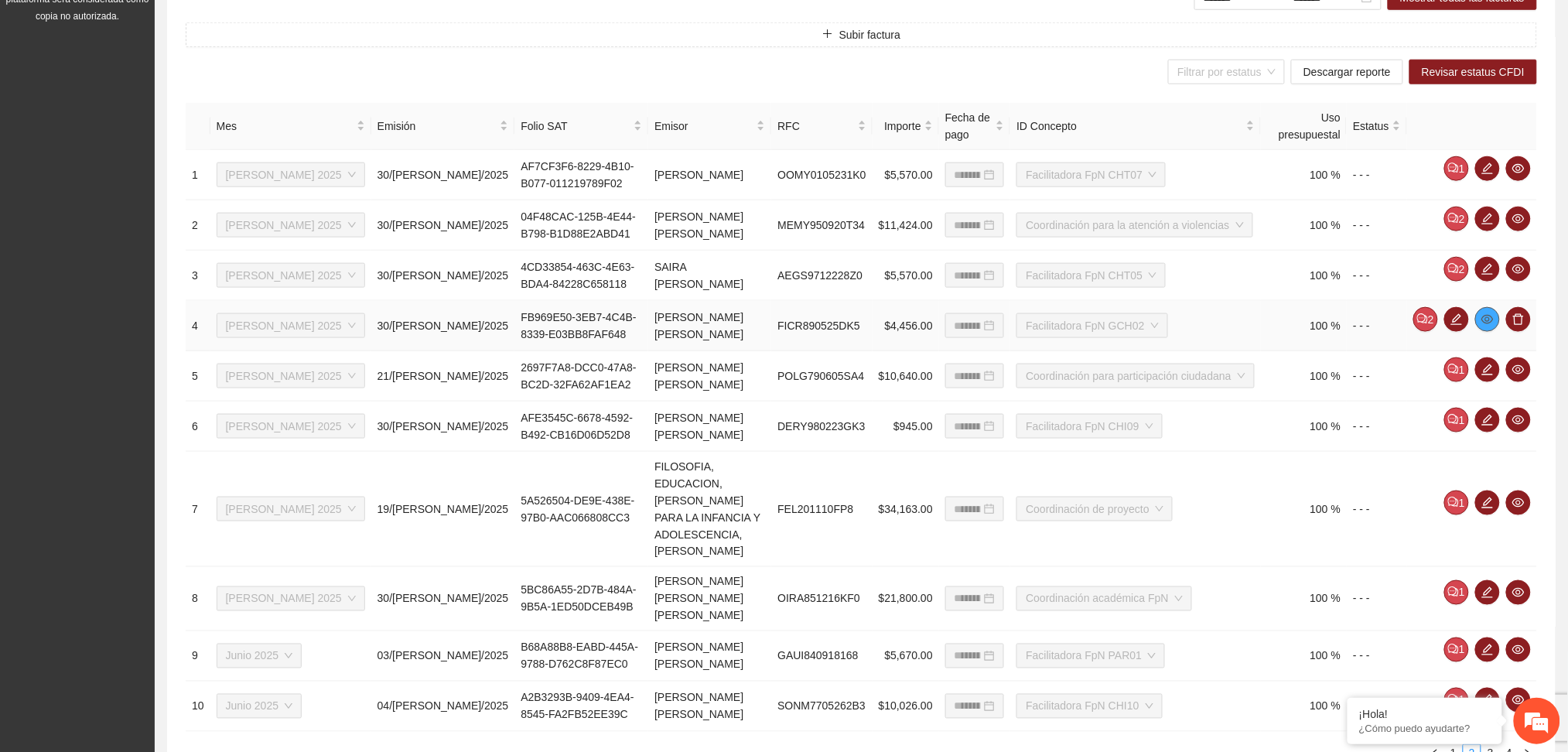
click at [1492, 315] on icon "eye" at bounding box center [1487, 320] width 12 height 10
click at [514, 301] on td "FB969E50-3EB7-4C4B-8339-E03BB8FAF648" at bounding box center [581, 326] width 133 height 50
drag, startPoint x: 394, startPoint y: 300, endPoint x: 477, endPoint y: 322, distance: 85.9
click at [514, 322] on td "FB969E50-3EB7-4C4B-8339-E03BB8FAF648" at bounding box center [581, 326] width 133 height 50
copy td "FB969E50-3EB7-4C4B-8339-E03BB8FAF648"
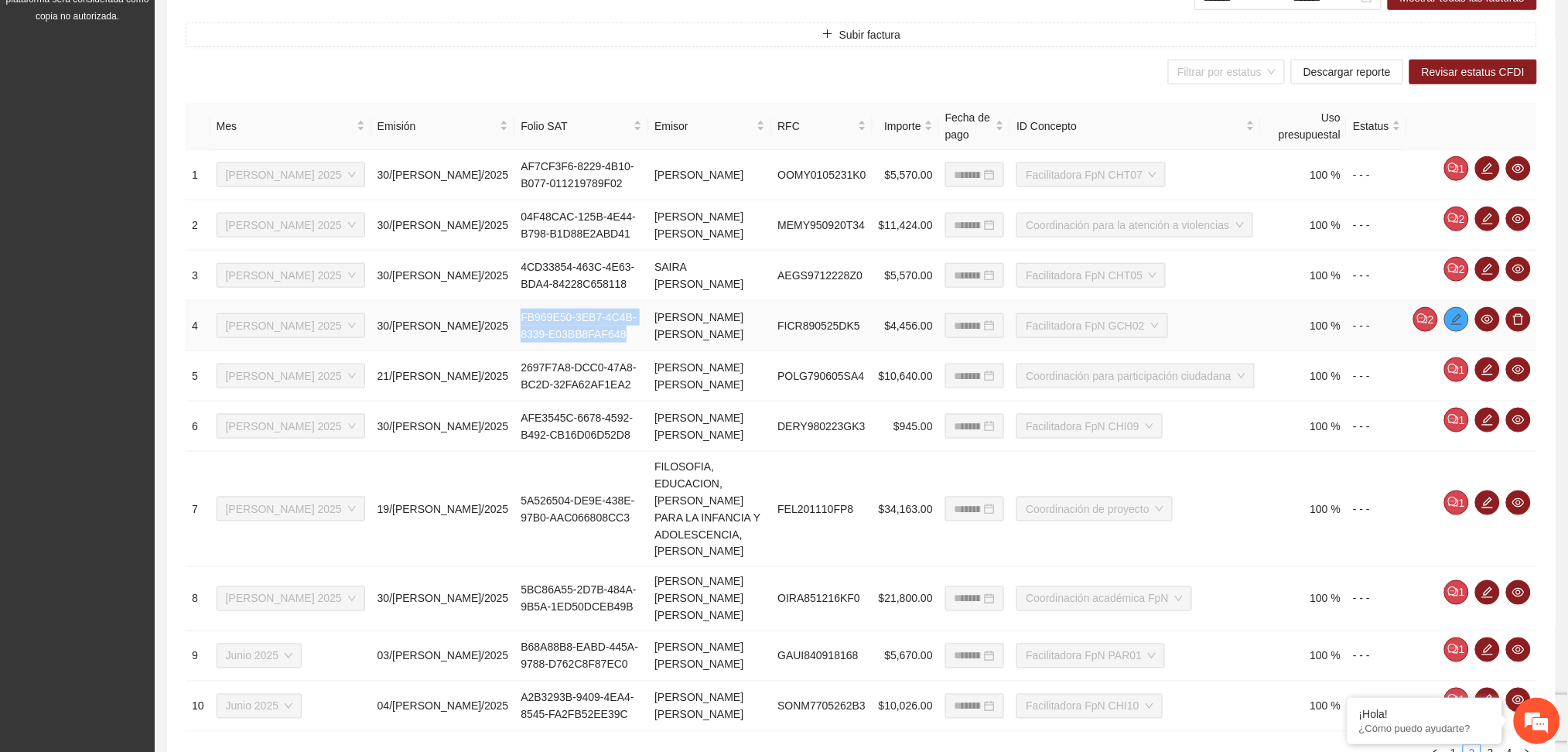
click at [1456, 314] on icon "edit" at bounding box center [1457, 320] width 12 height 12
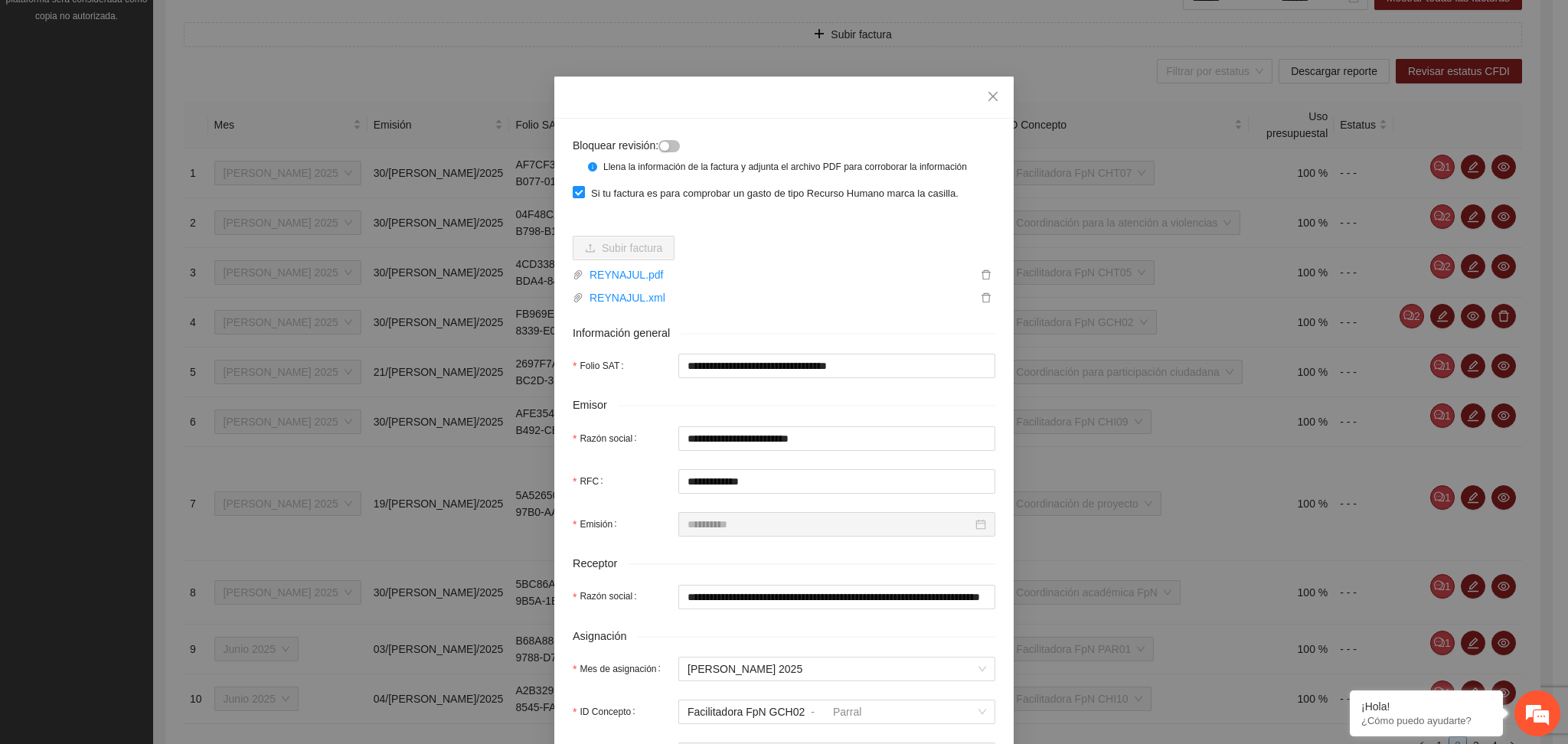
click at [674, 147] on div "Bloquear revisión:" at bounding box center [748, 145] width 352 height 17
click at [668, 147] on button "button" at bounding box center [669, 146] width 22 height 12
click at [987, 95] on icon "close" at bounding box center [993, 96] width 12 height 12
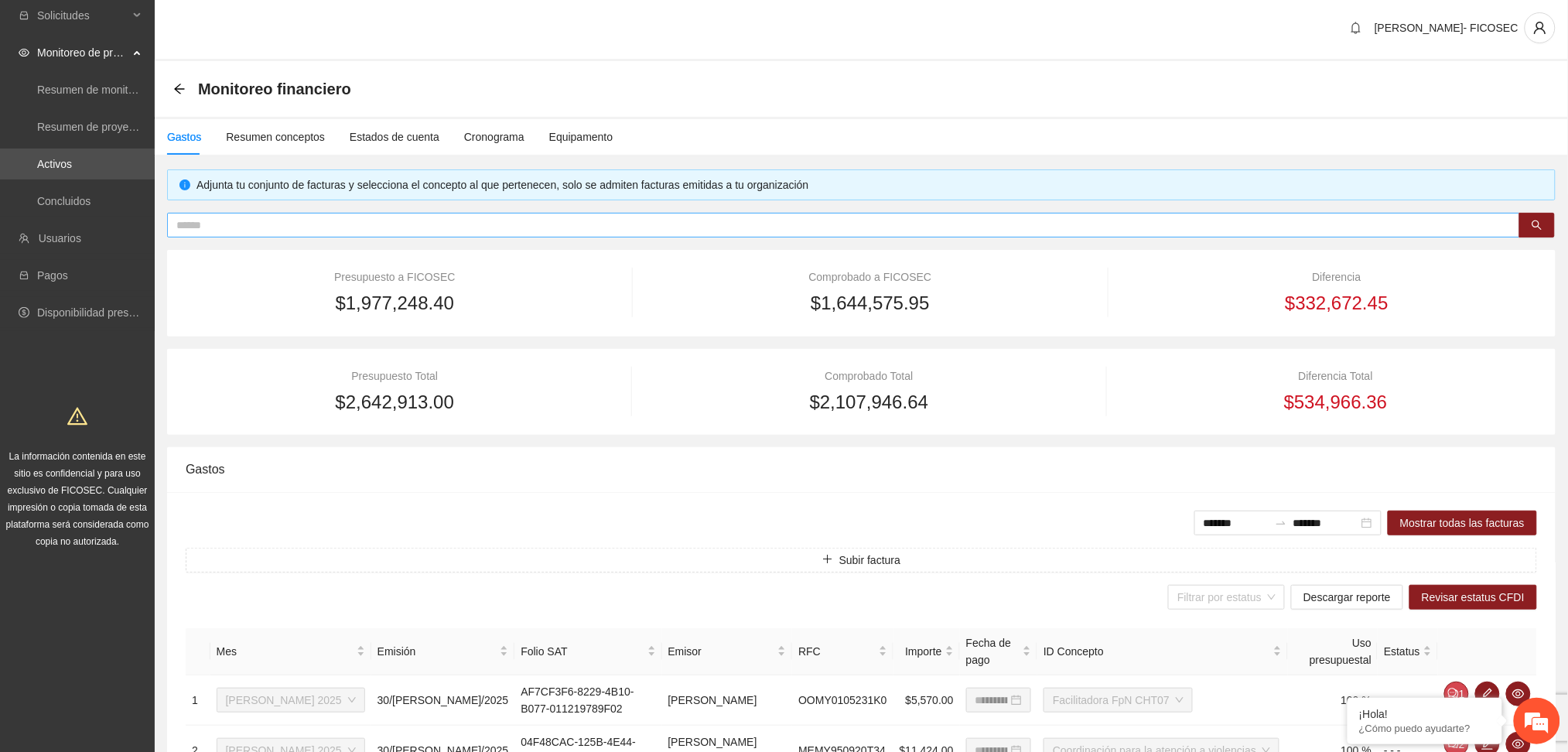
scroll to position [0, 0]
